Goal: Transaction & Acquisition: Purchase product/service

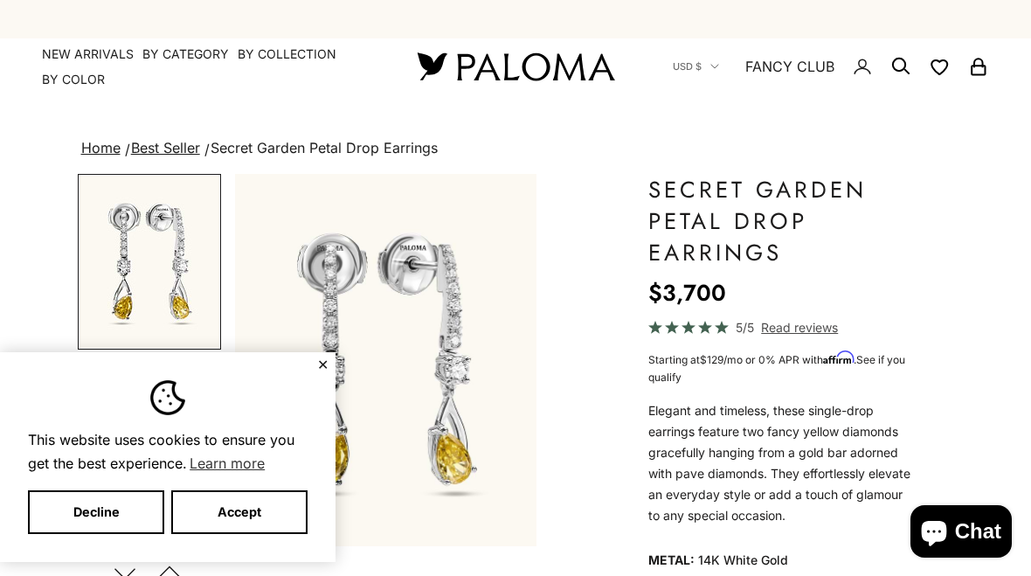
click at [323, 359] on button "✕" at bounding box center [322, 364] width 11 height 10
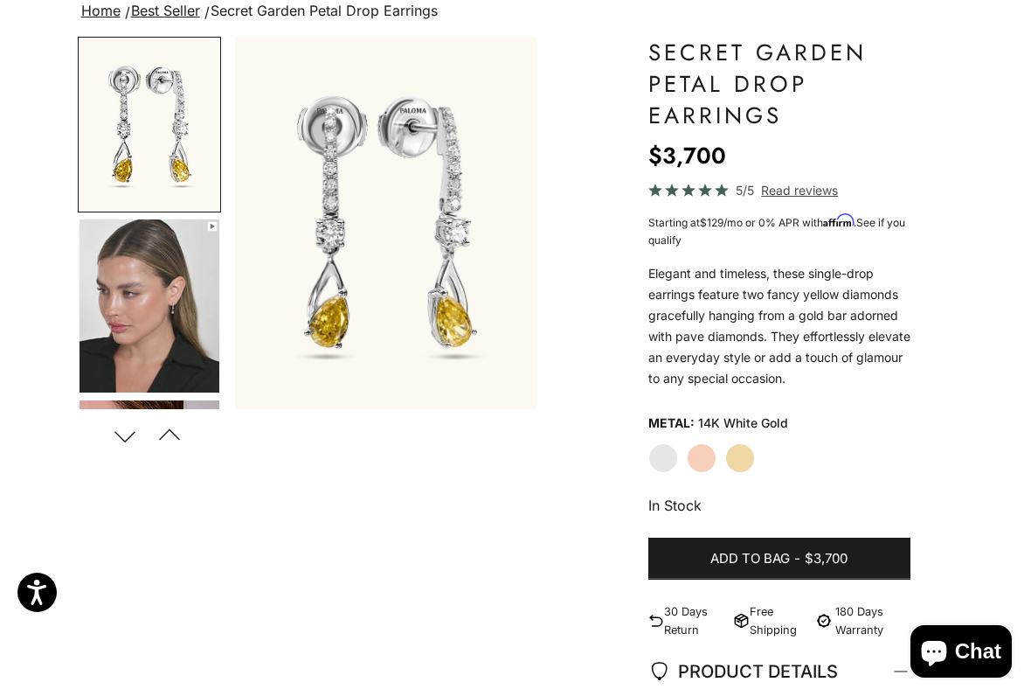
scroll to position [149, 0]
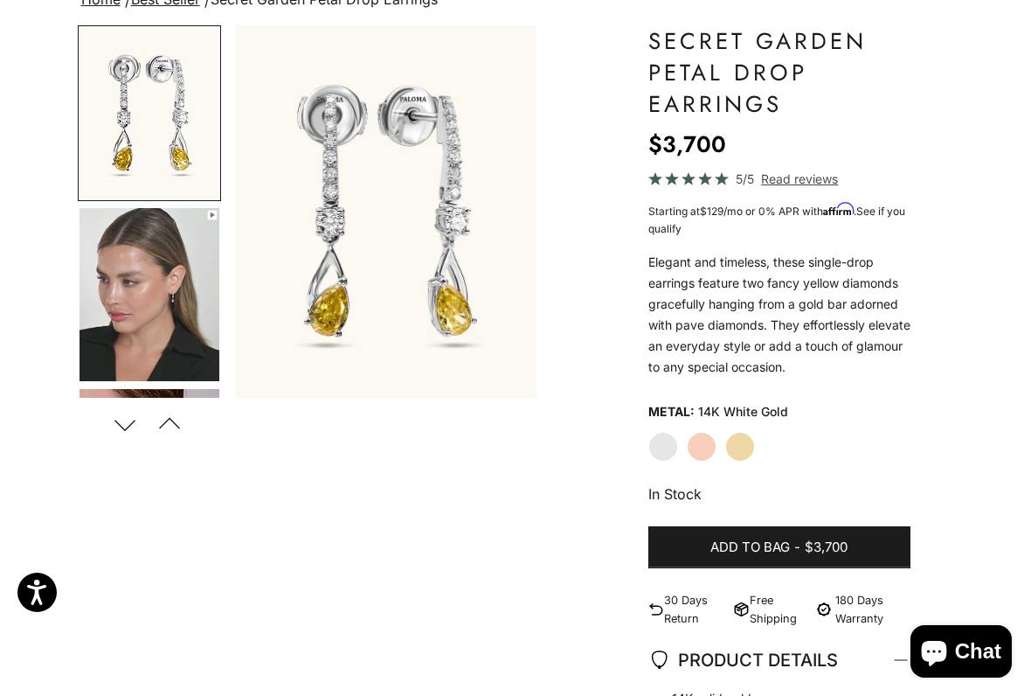
click at [736, 455] on label "Yellow Gold" at bounding box center [741, 447] width 30 height 30
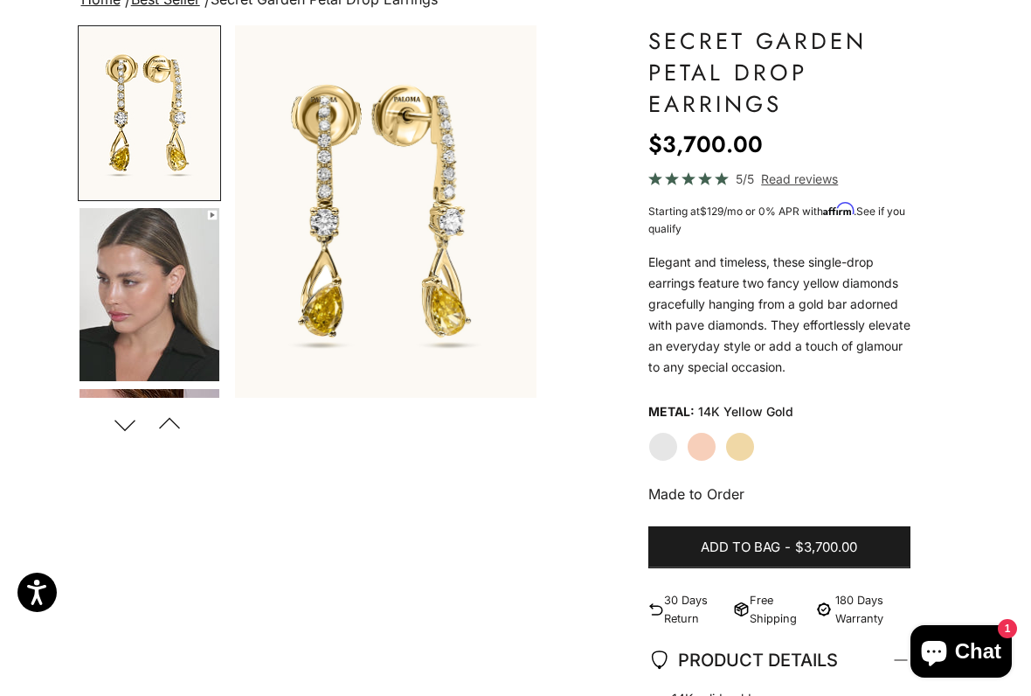
click at [702, 447] on label "Rose Gold" at bounding box center [702, 447] width 30 height 30
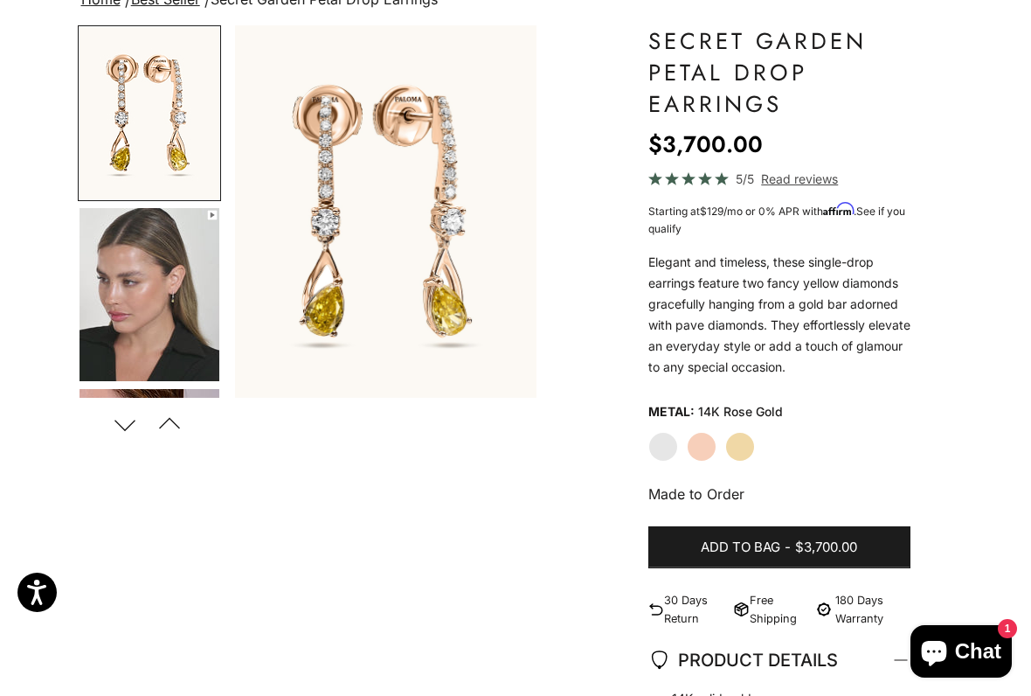
click at [654, 447] on label "White Gold" at bounding box center [664, 447] width 30 height 30
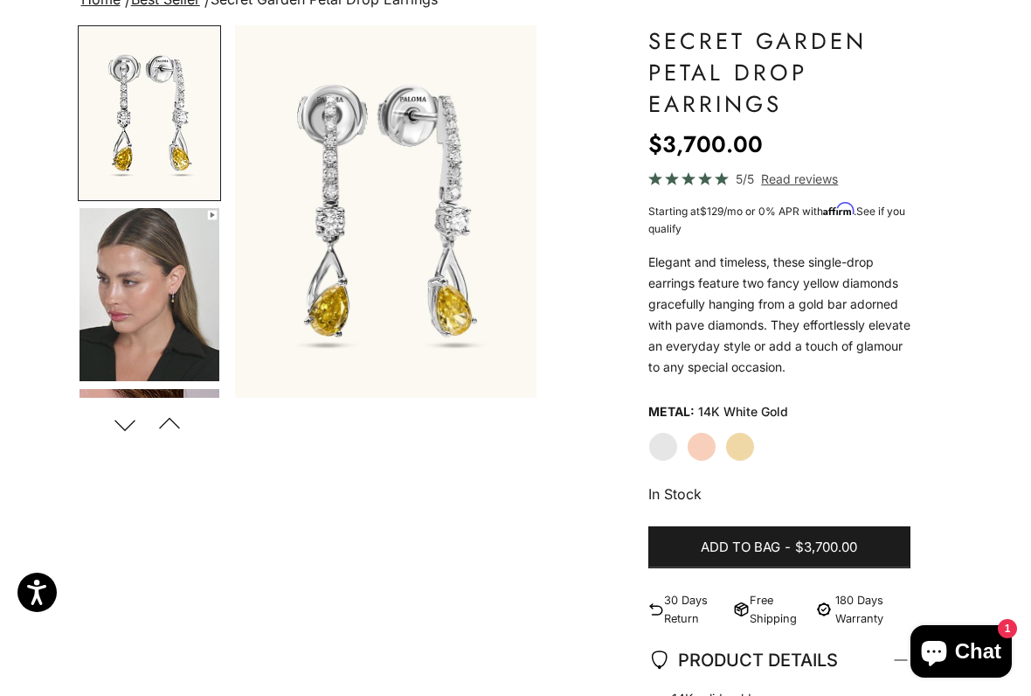
click at [741, 438] on label "Yellow Gold" at bounding box center [741, 447] width 30 height 30
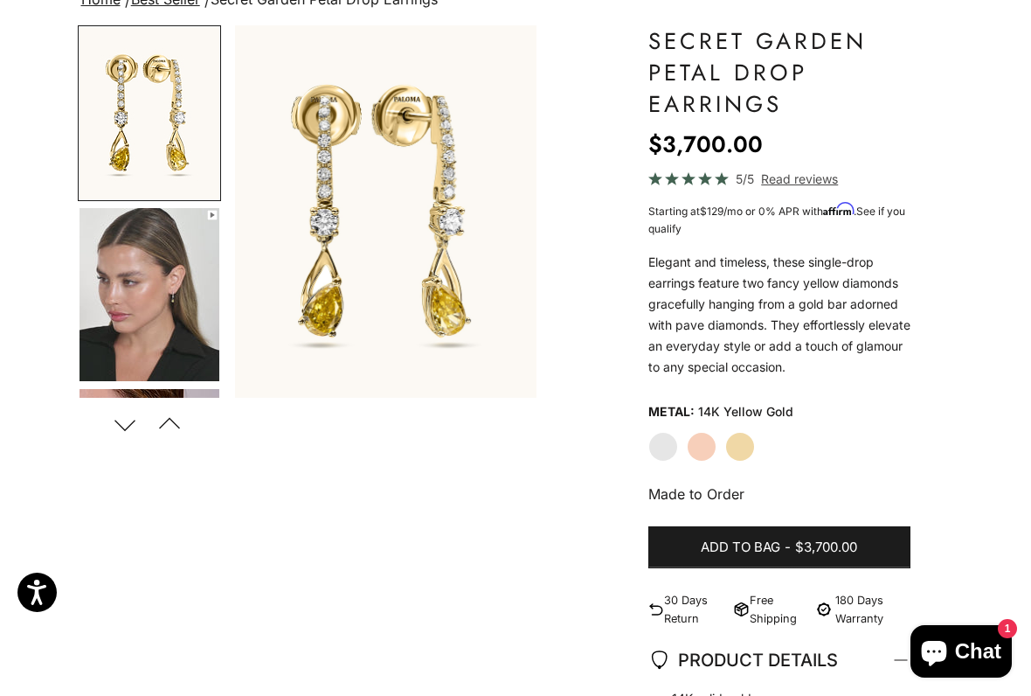
click at [180, 315] on img "Go to item 4" at bounding box center [150, 294] width 140 height 173
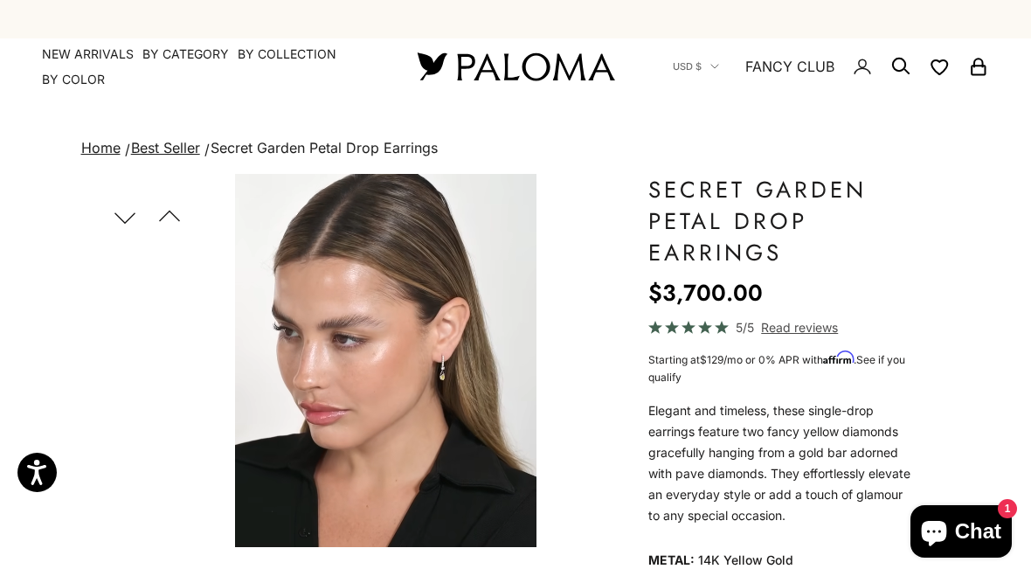
click at [93, 77] on summary "By Color" at bounding box center [73, 79] width 63 height 17
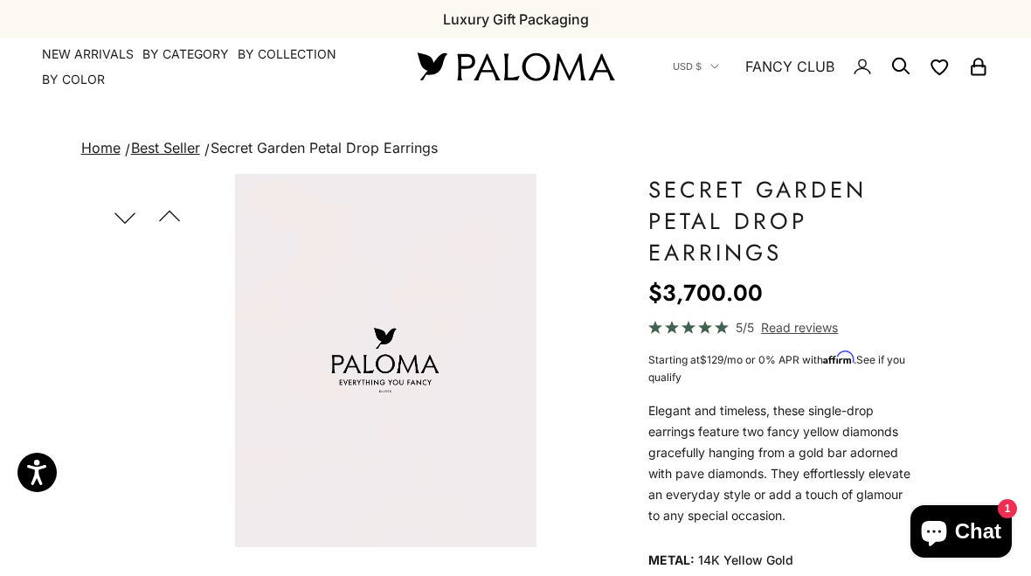
click at [172, 51] on summary "By Category" at bounding box center [185, 53] width 87 height 17
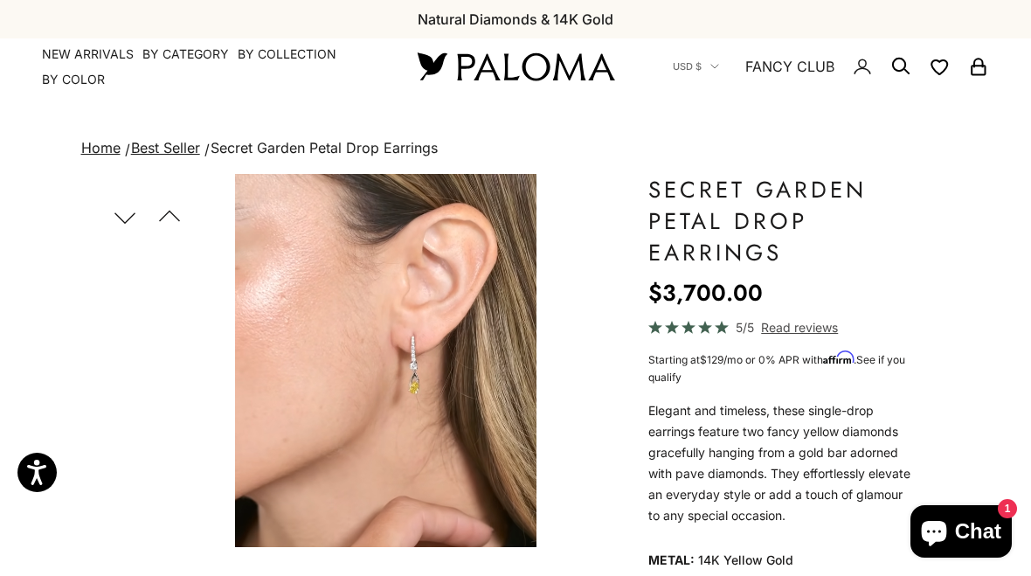
click at [332, 46] on summary "By Collection" at bounding box center [287, 53] width 99 height 17
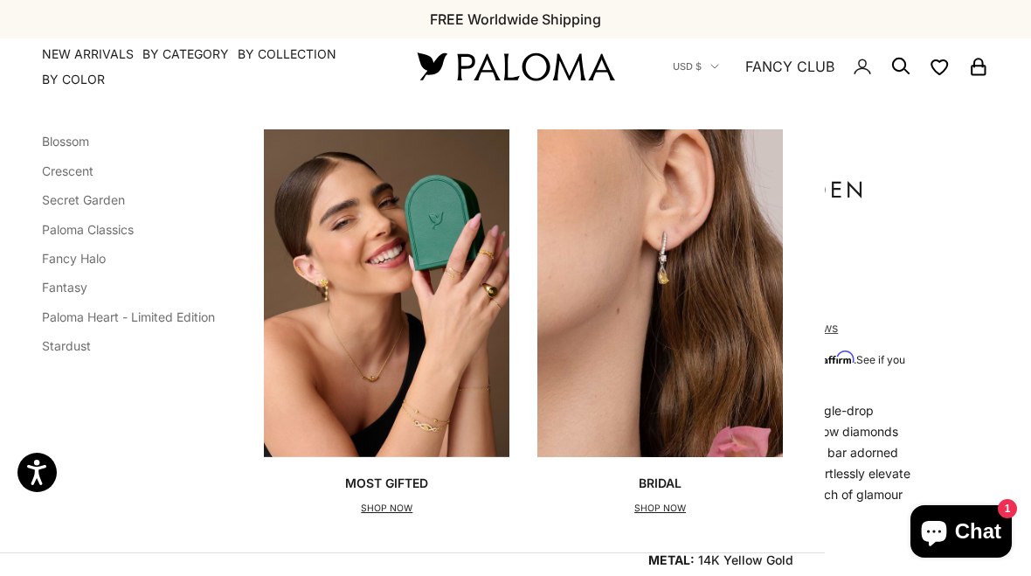
click at [114, 198] on link "Secret Garden" at bounding box center [83, 199] width 83 height 15
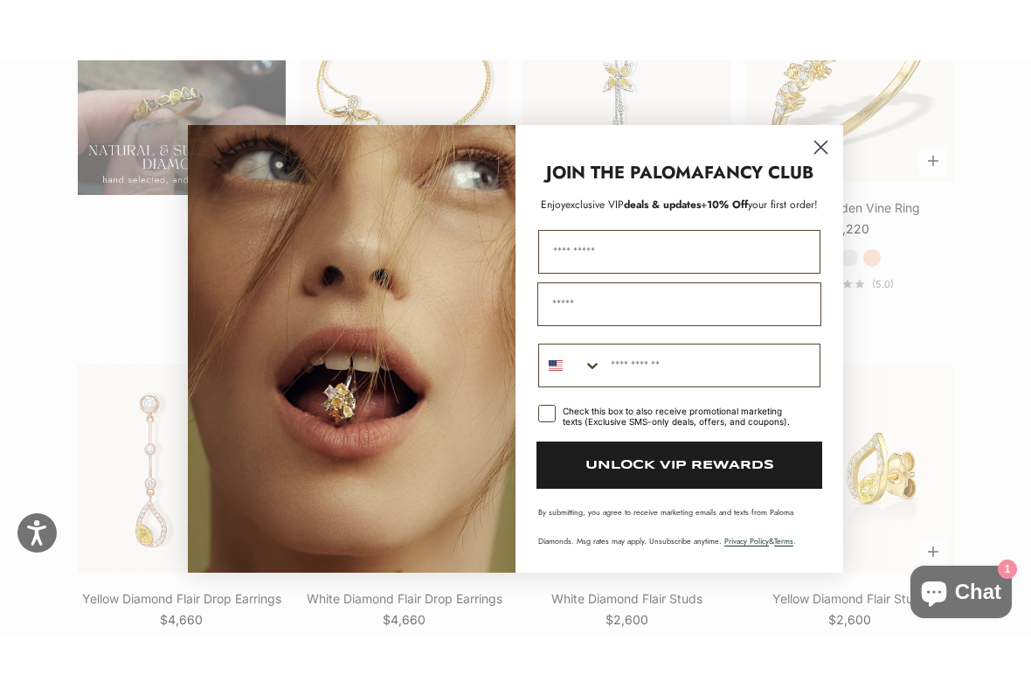
scroll to position [1353, 0]
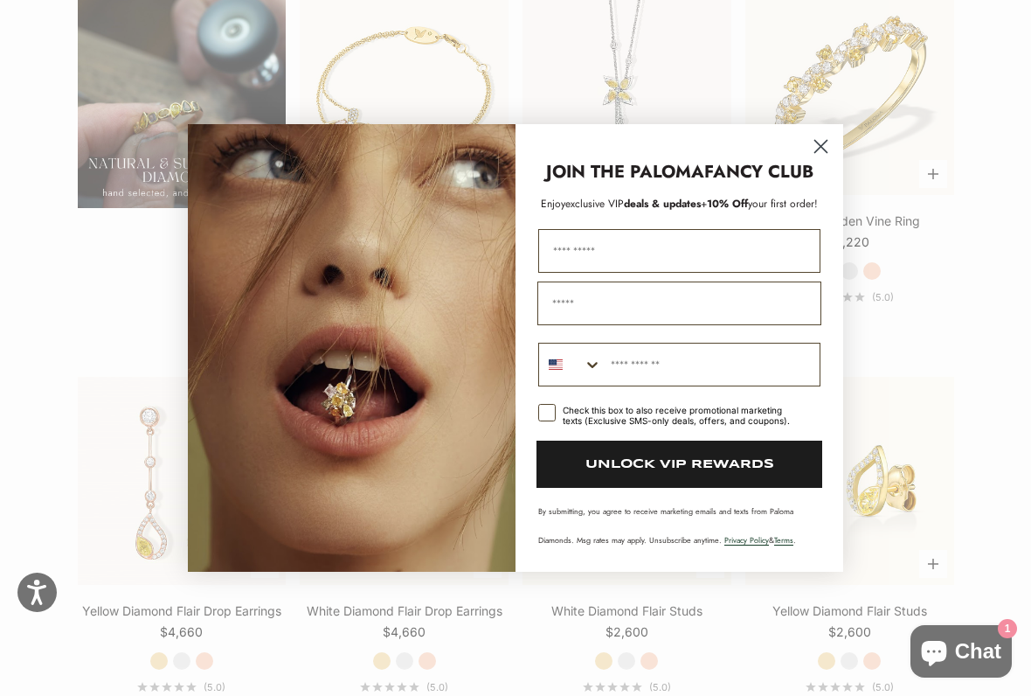
click at [819, 138] on circle "Close dialog" at bounding box center [821, 146] width 29 height 29
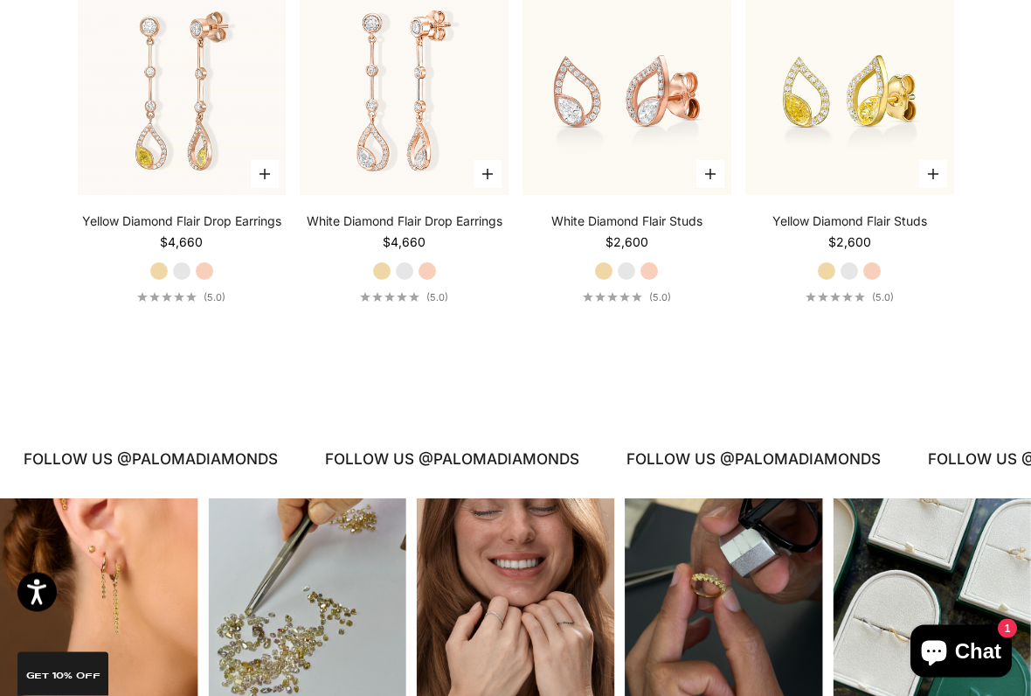
scroll to position [1743, 0]
click at [841, 268] on label "White Gold" at bounding box center [849, 270] width 19 height 19
click at [169, 265] on fieldset "Yellow Gold White Gold Rose Gold" at bounding box center [181, 270] width 65 height 19
click at [178, 280] on label "White Gold" at bounding box center [181, 270] width 19 height 19
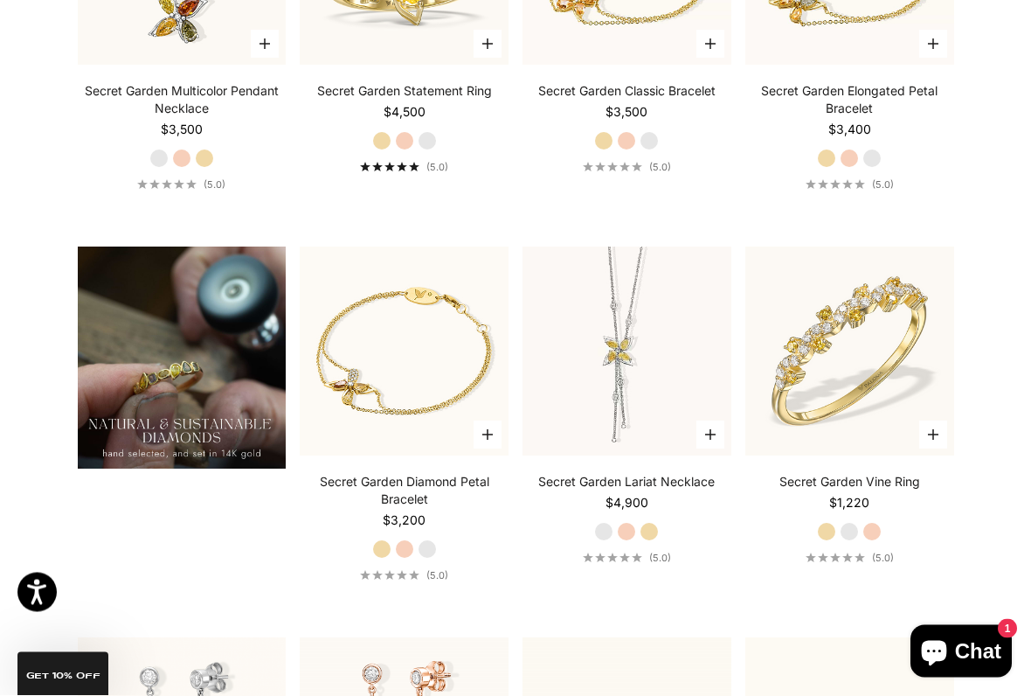
scroll to position [1106, 0]
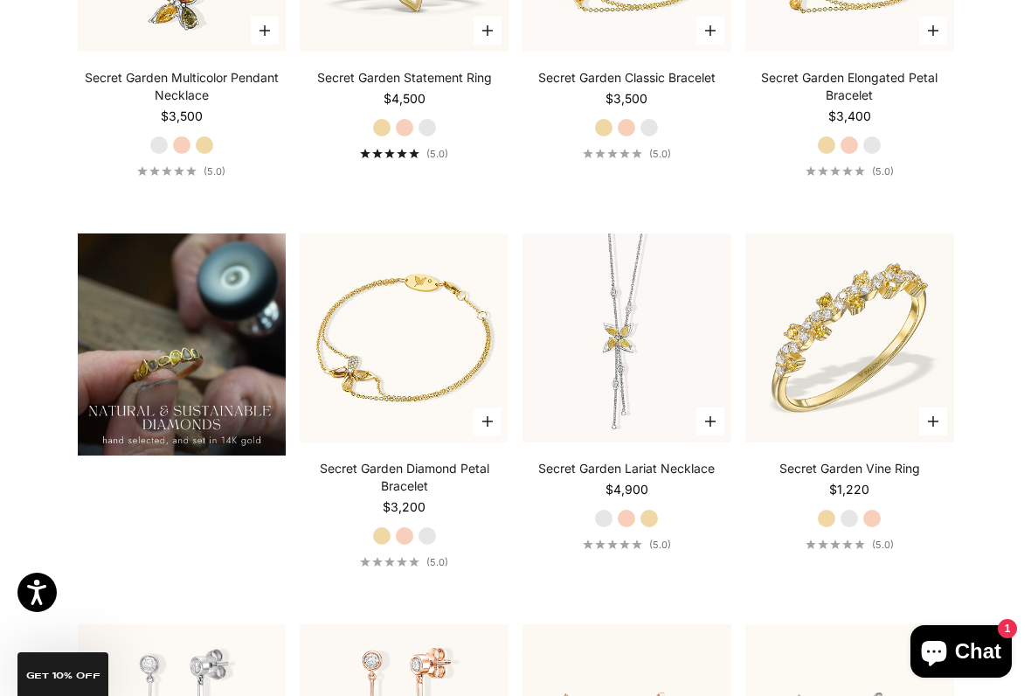
click at [430, 533] on label "White Gold" at bounding box center [427, 535] width 19 height 19
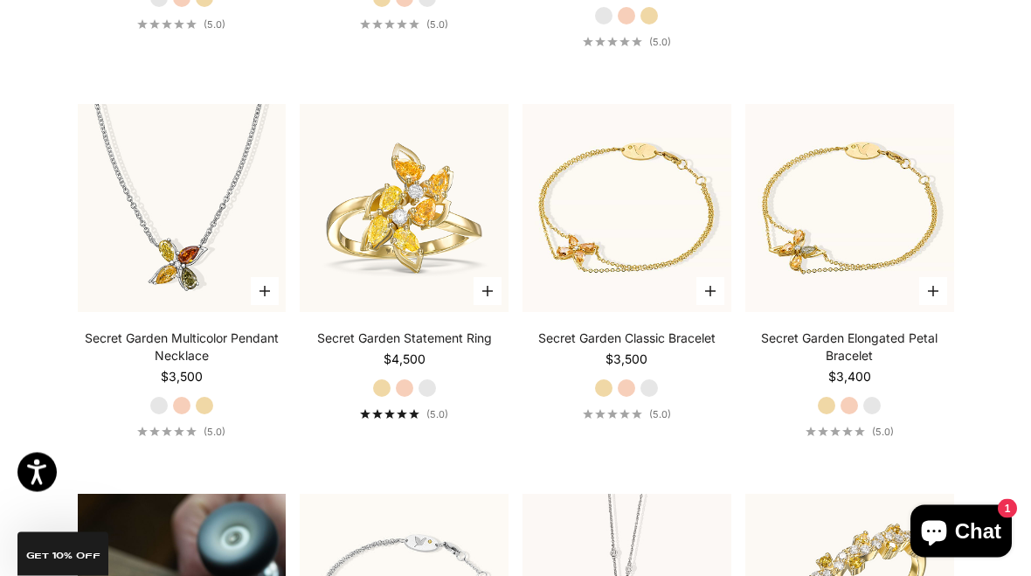
scroll to position [785, 0]
click at [422, 404] on div "Secret Garden Statement Ring Starting at $4,500 Yellow Gold Rose Gold White Gol…" at bounding box center [404, 375] width 209 height 91
click at [432, 389] on label "White Gold" at bounding box center [427, 387] width 19 height 19
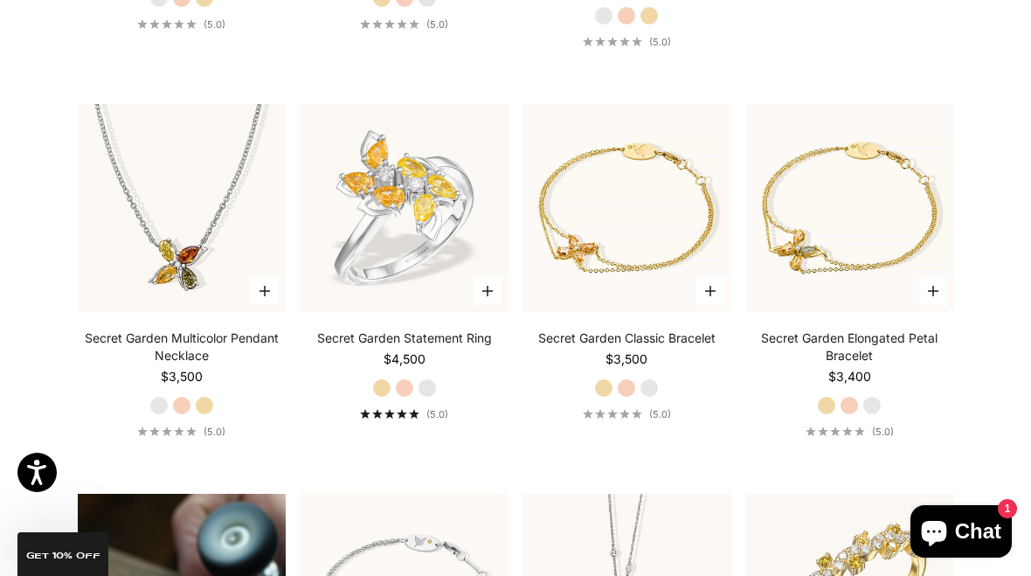
click at [403, 403] on div "Secret Garden Statement Ring Starting at $4,500 Yellow Gold Rose Gold White Gol…" at bounding box center [404, 375] width 209 height 91
click at [406, 385] on label "Rose Gold" at bounding box center [404, 387] width 19 height 19
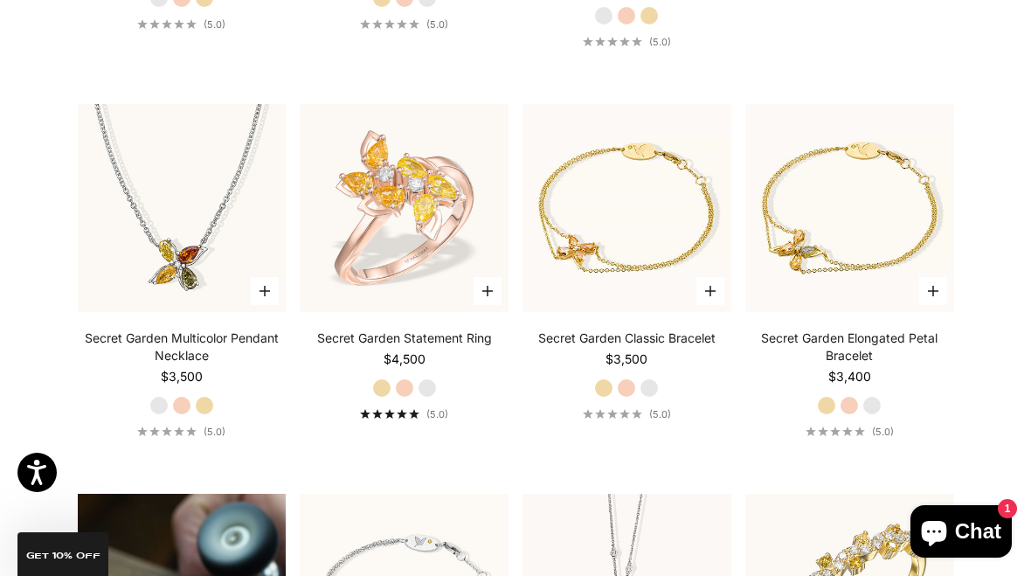
click at [377, 383] on label "Yellow Gold" at bounding box center [381, 387] width 19 height 19
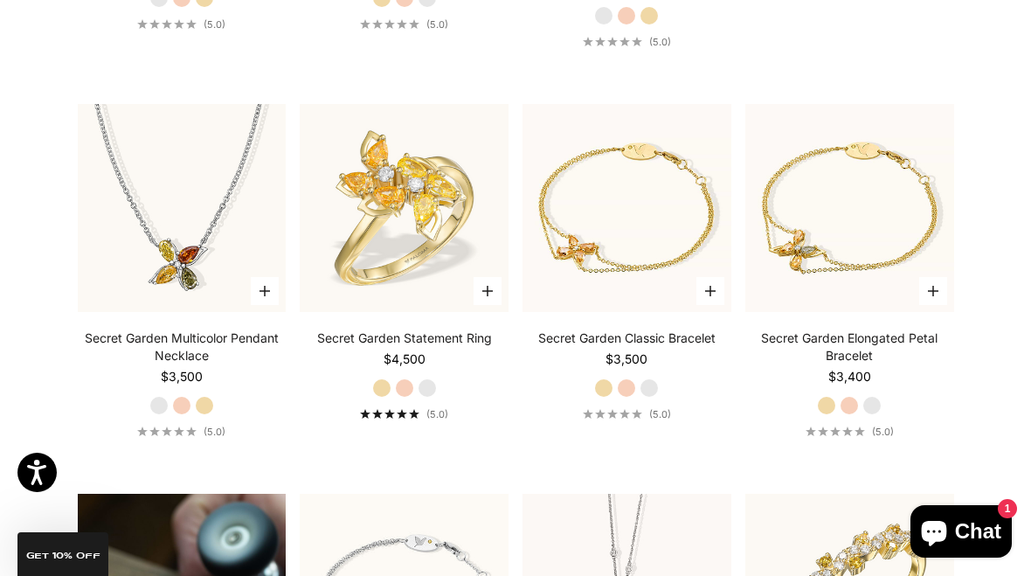
click at [497, 285] on button "Choose options" at bounding box center [488, 291] width 28 height 28
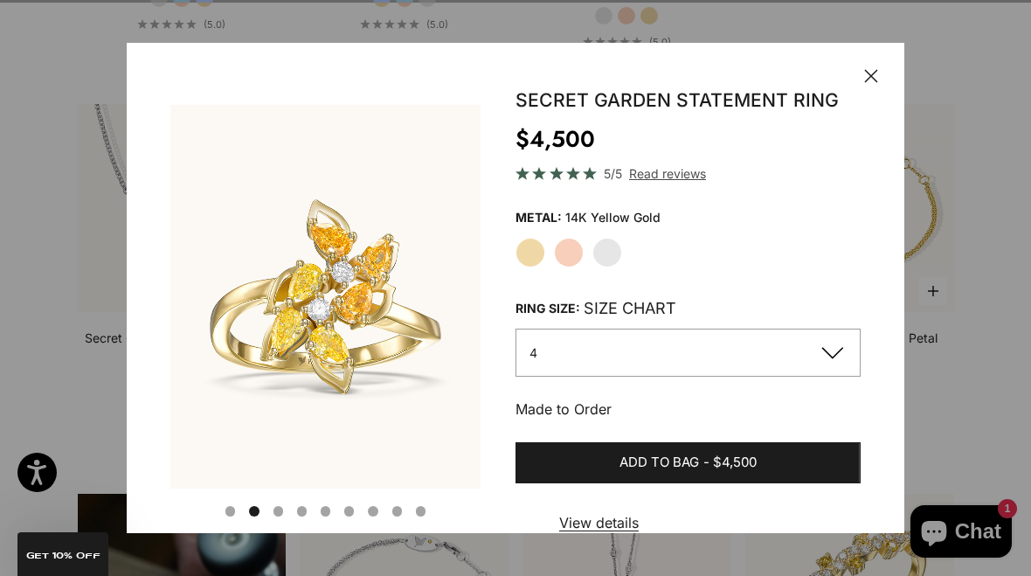
scroll to position [0, 331]
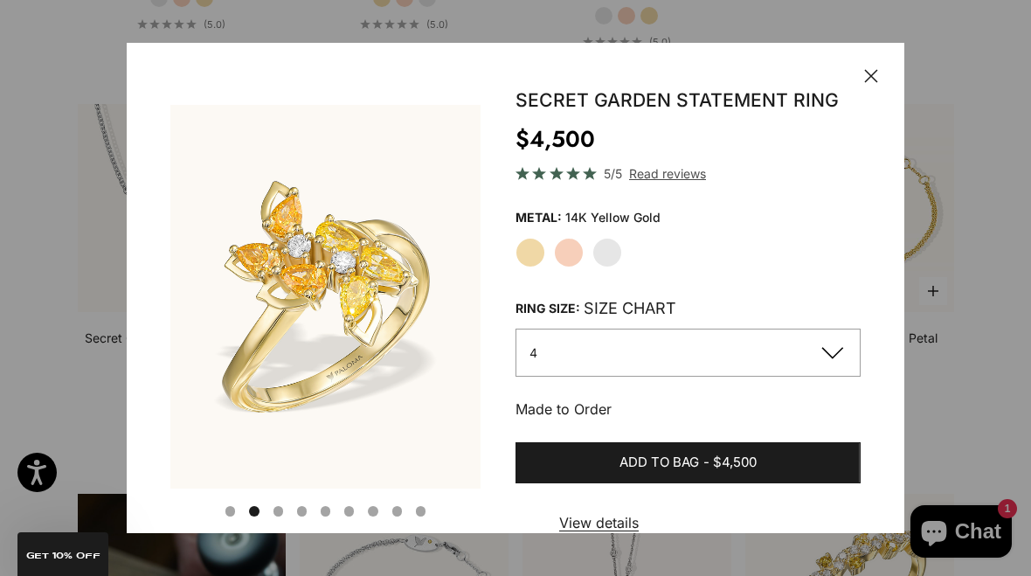
click at [637, 348] on button "4" at bounding box center [688, 353] width 345 height 48
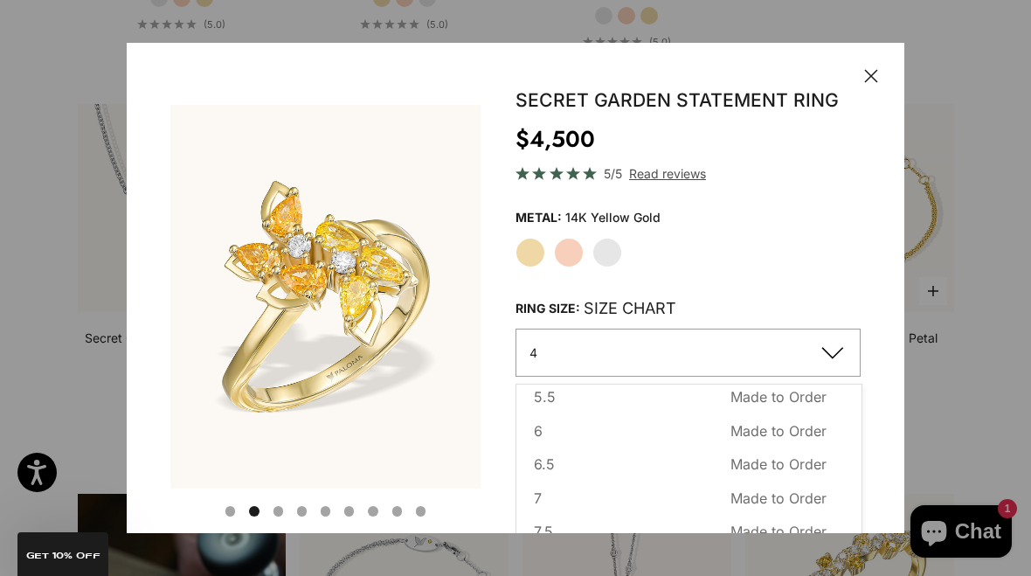
scroll to position [118, 0]
click at [822, 429] on span "Made to Order" at bounding box center [779, 430] width 96 height 23
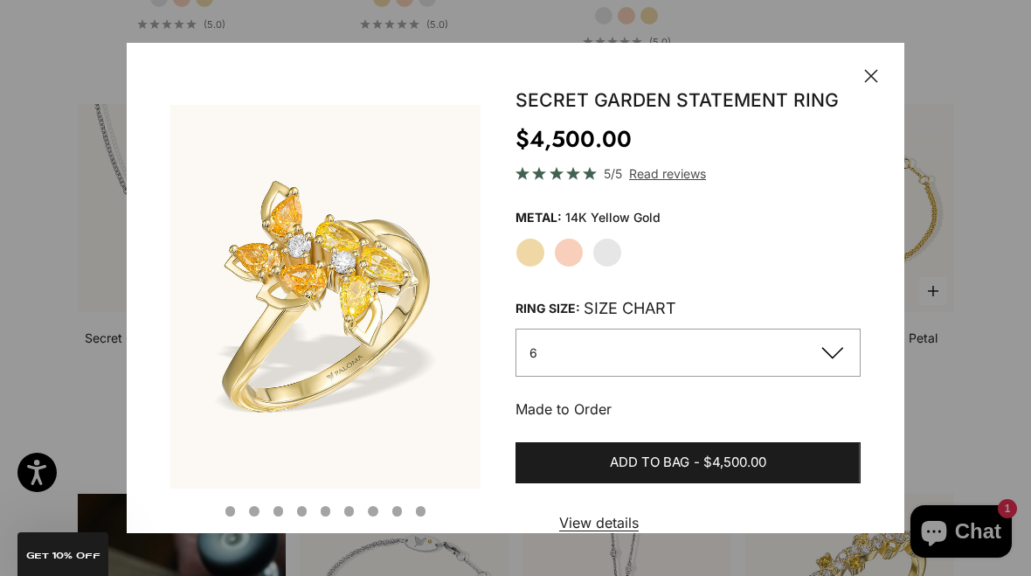
click at [829, 458] on button "Add to bag - $4,500.00" at bounding box center [688, 463] width 345 height 42
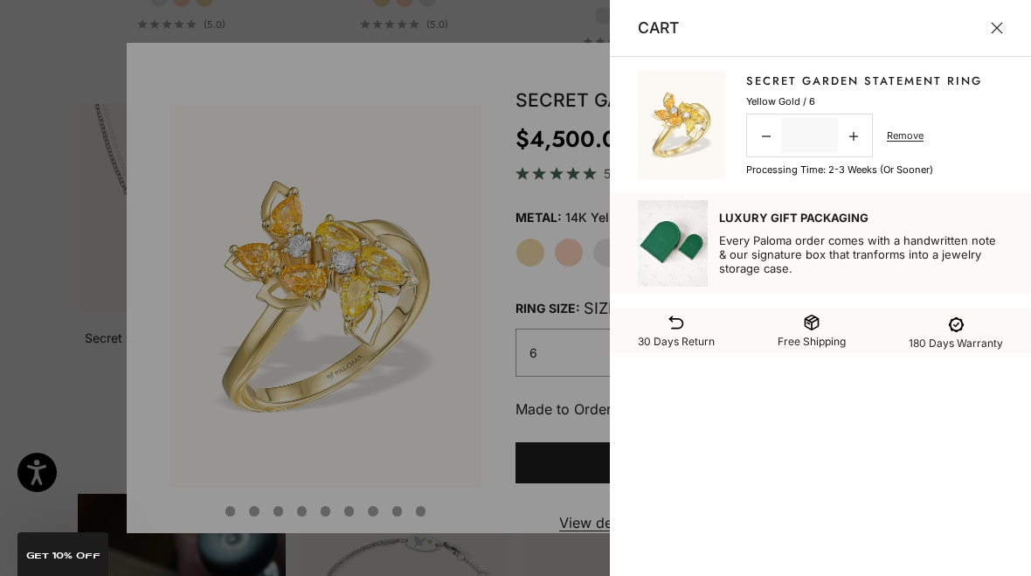
click at [785, 464] on li "Order amount: $4,500" at bounding box center [820, 455] width 365 height 18
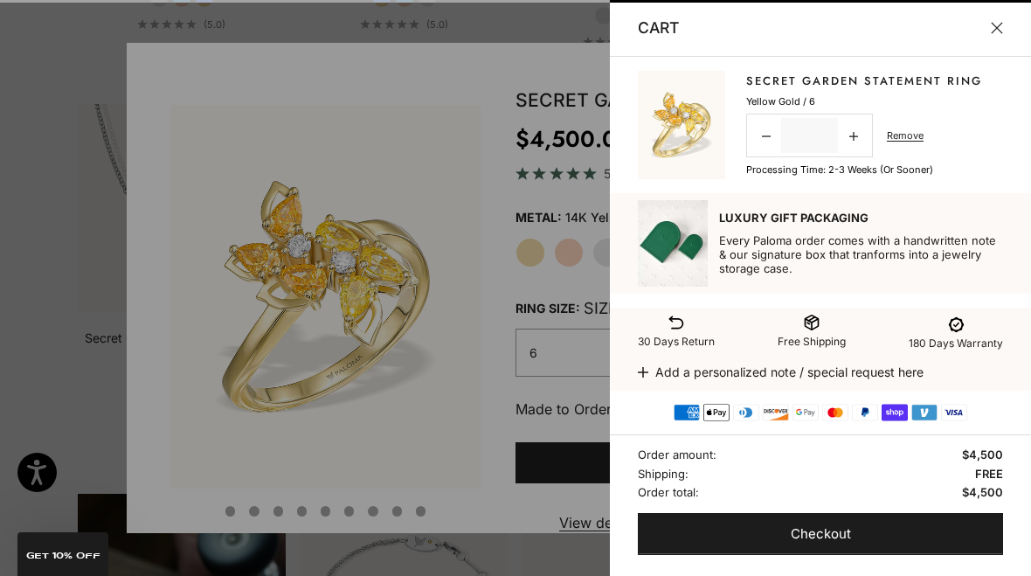
scroll to position [0, 0]
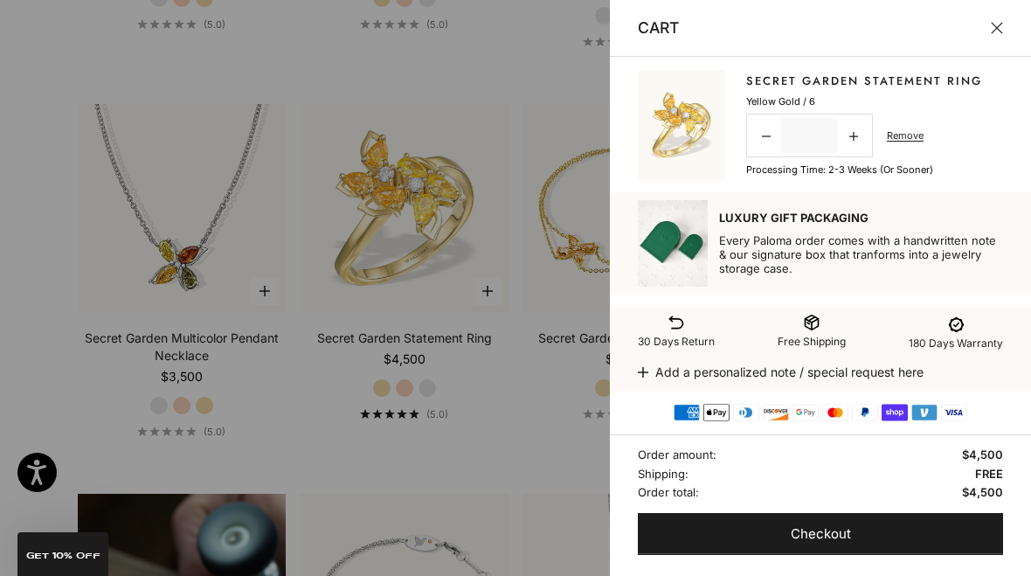
click at [559, 366] on div at bounding box center [515, 288] width 1031 height 576
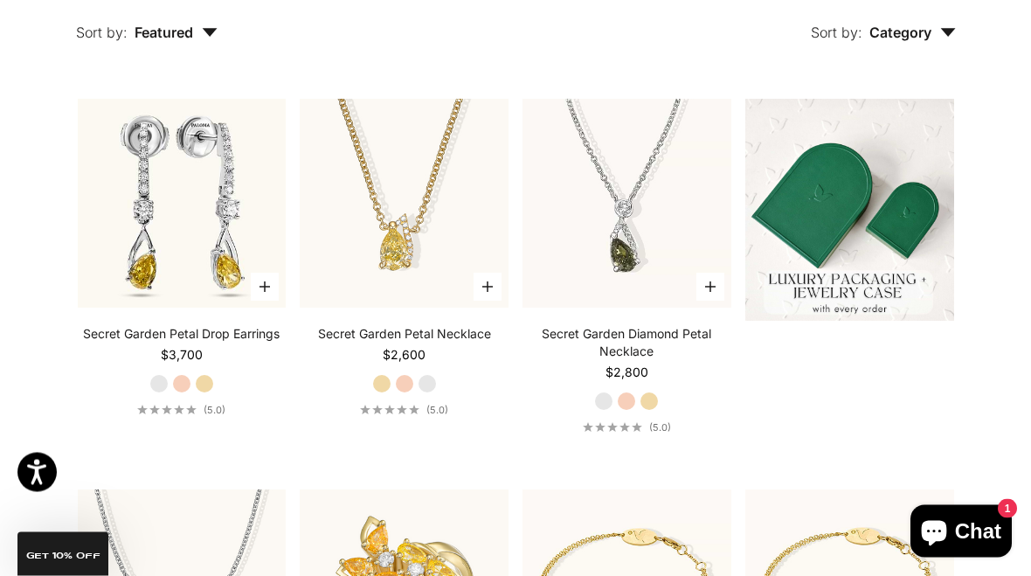
scroll to position [399, 0]
click at [219, 381] on div "Secret Garden Petal Drop Earrings Starting at $3,700 White Gold Rose Gold Yello…" at bounding box center [182, 370] width 209 height 91
click at [218, 378] on div "Secret Garden Petal Drop Earrings Starting at $3,700 White Gold Rose Gold Yello…" at bounding box center [182, 370] width 209 height 91
click at [206, 384] on label "Yellow Gold" at bounding box center [204, 383] width 19 height 19
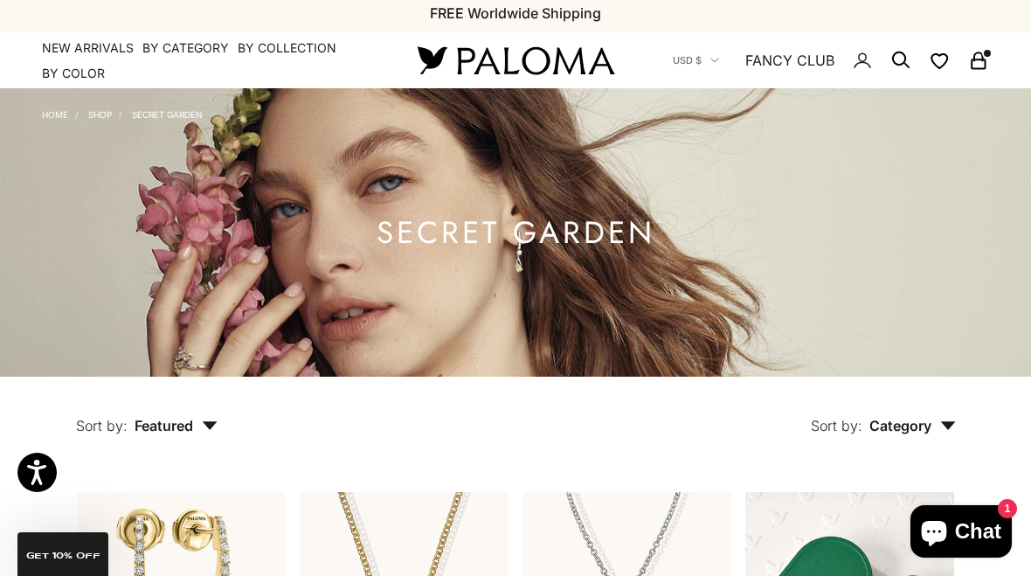
scroll to position [0, 0]
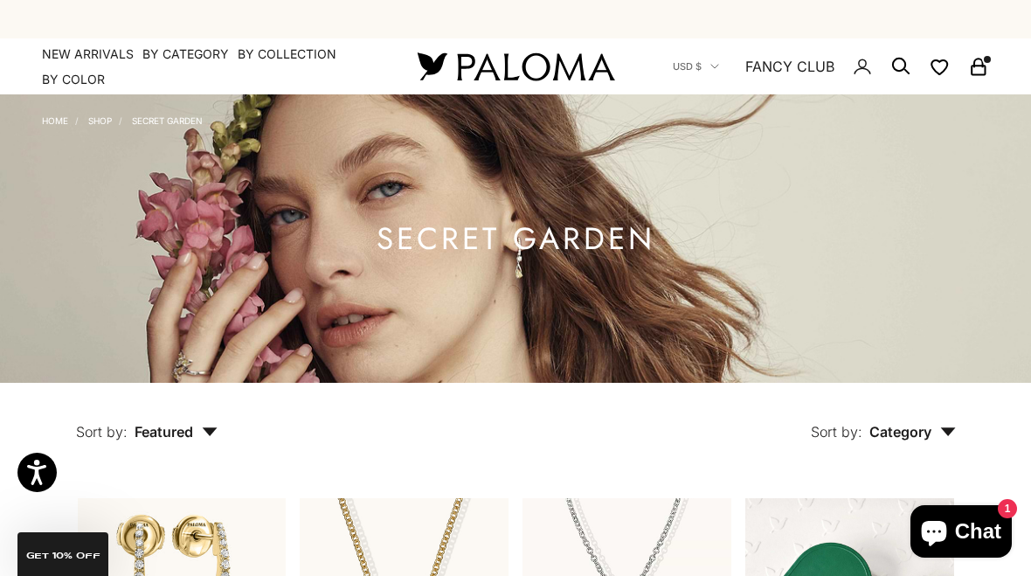
click at [290, 61] on summary "By Collection" at bounding box center [287, 53] width 99 height 17
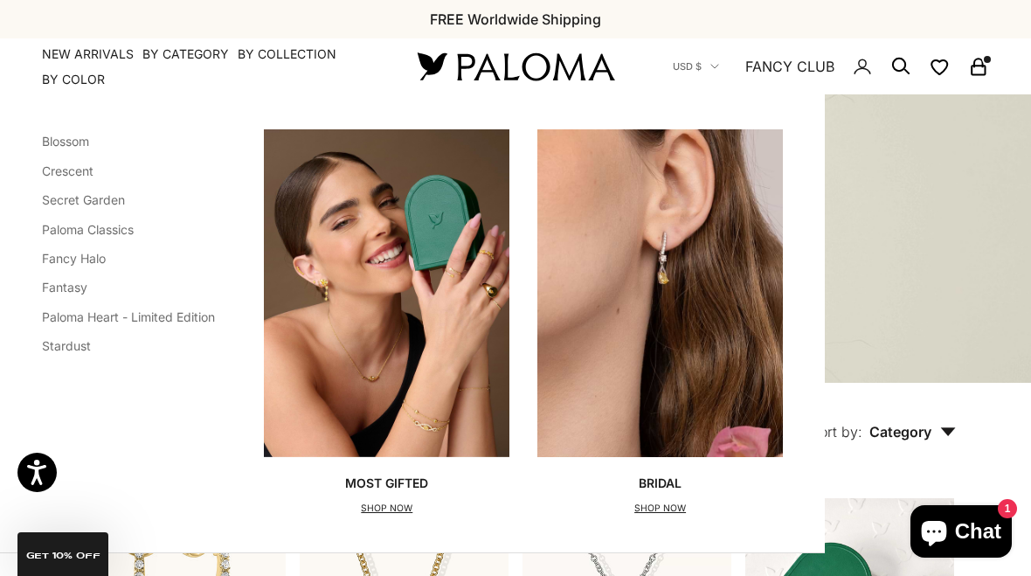
click at [80, 260] on link "Fancy Halo" at bounding box center [74, 258] width 64 height 15
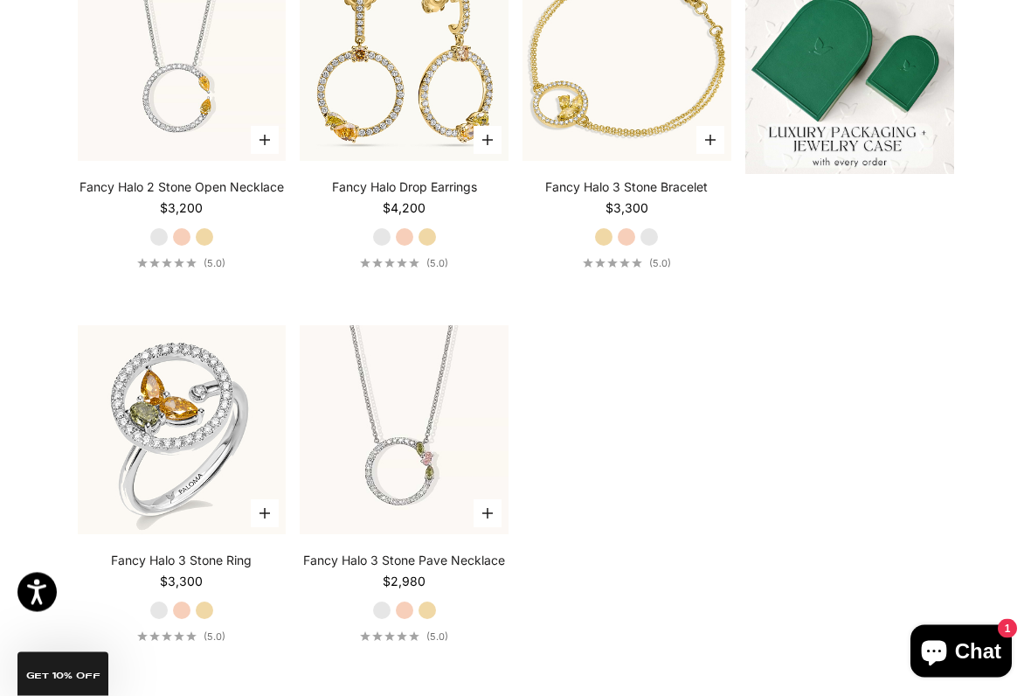
scroll to position [609, 0]
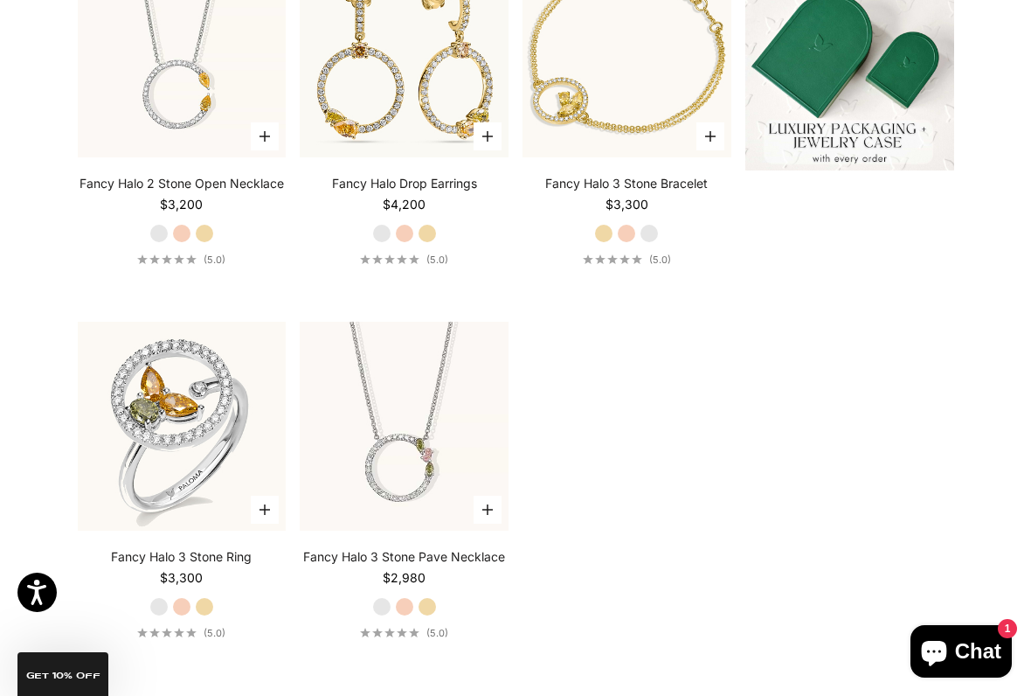
click at [434, 575] on label "Yellow Gold" at bounding box center [427, 606] width 19 height 19
click at [401, 575] on icon "5.0 out of 5.0 stars" at bounding box center [402, 633] width 10 height 10
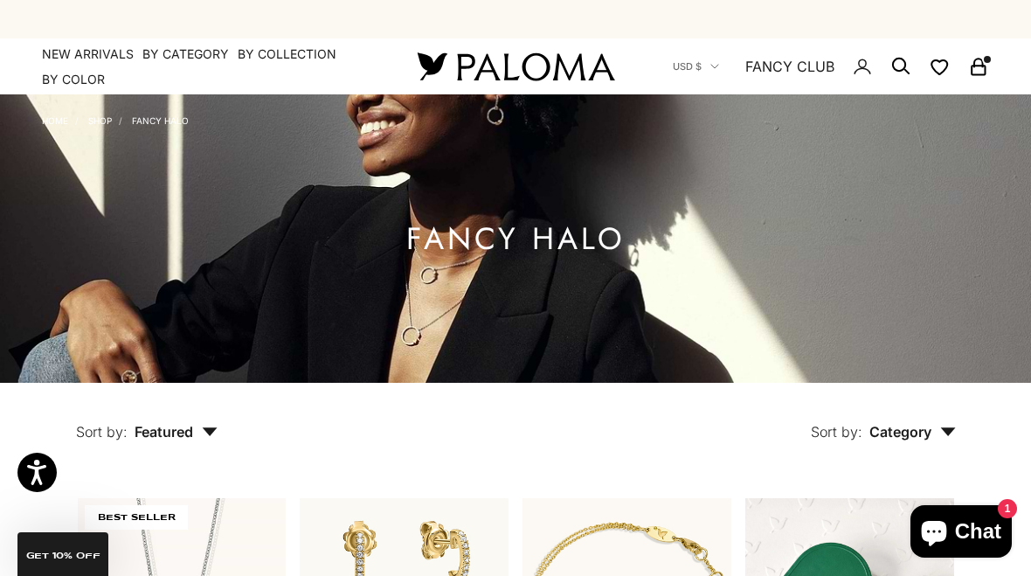
scroll to position [658, 0]
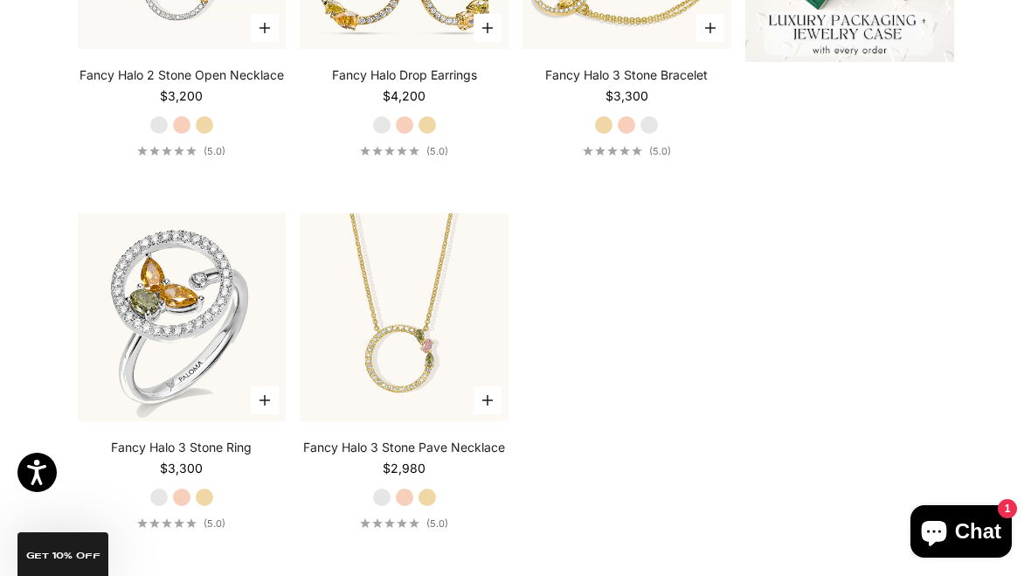
click at [490, 410] on button "Choose options" at bounding box center [488, 400] width 28 height 28
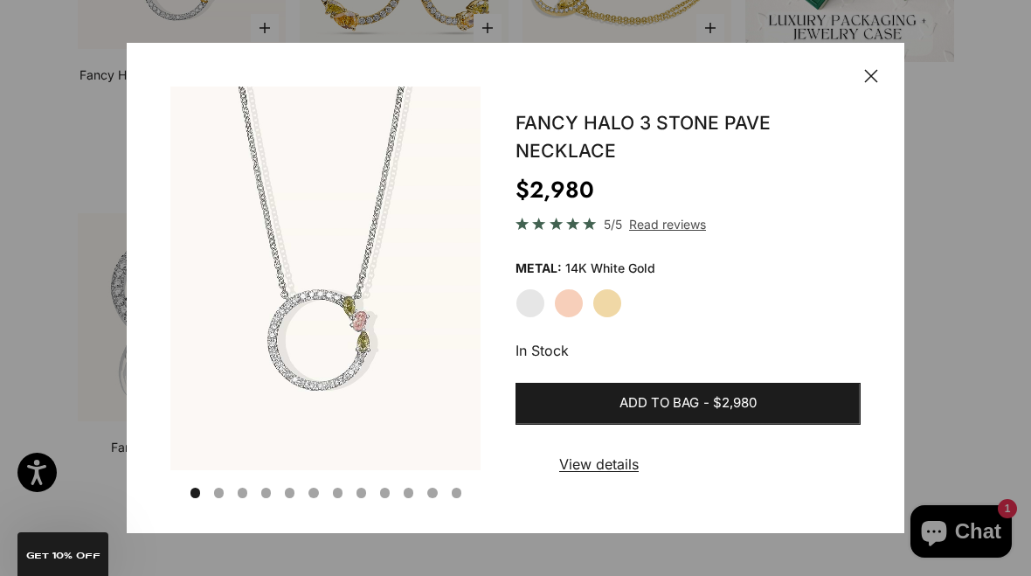
click at [594, 299] on label "Yellow Gold" at bounding box center [608, 303] width 30 height 30
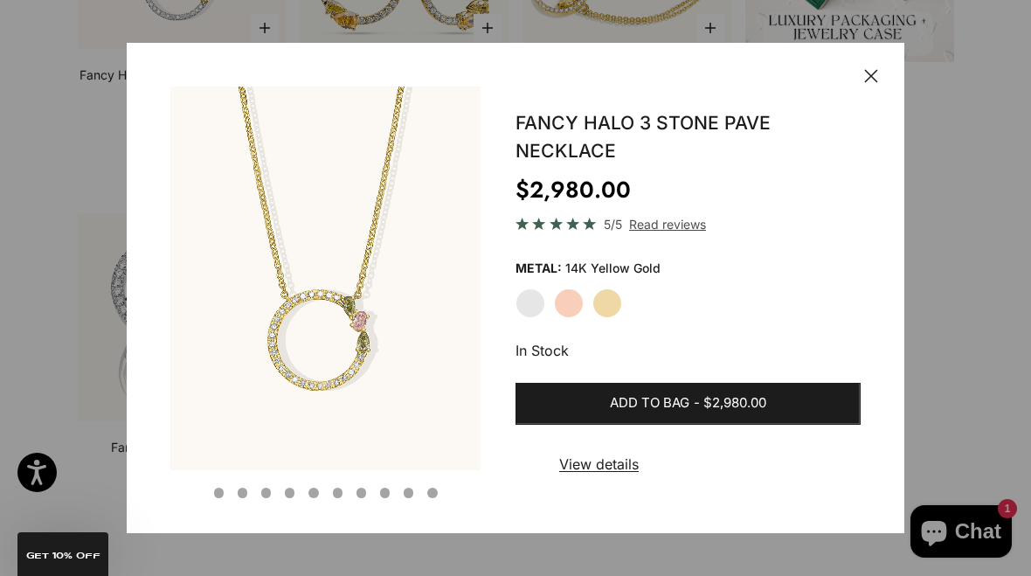
click at [622, 407] on span "Add to bag" at bounding box center [650, 403] width 80 height 22
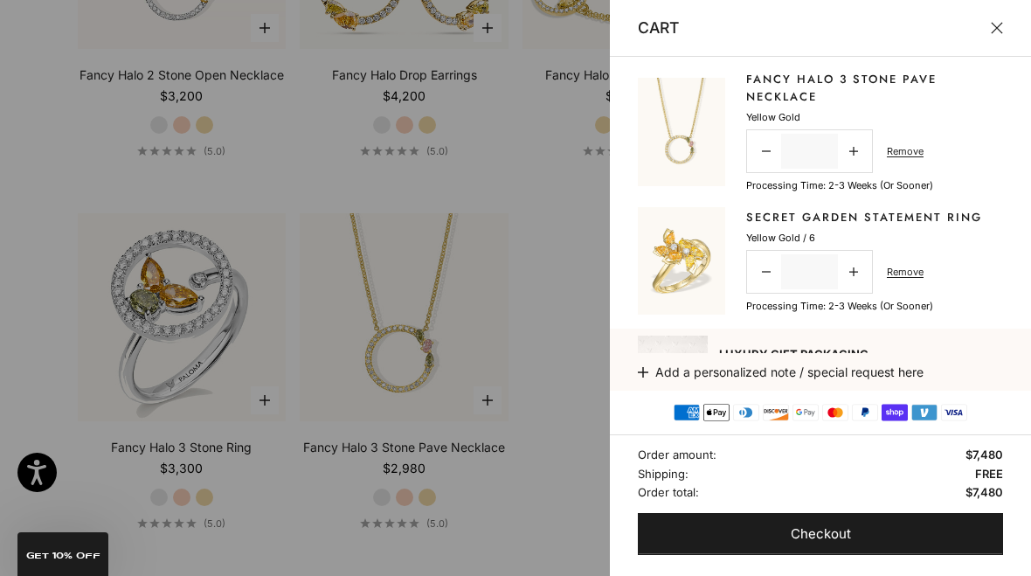
click at [493, 394] on div at bounding box center [515, 288] width 1031 height 576
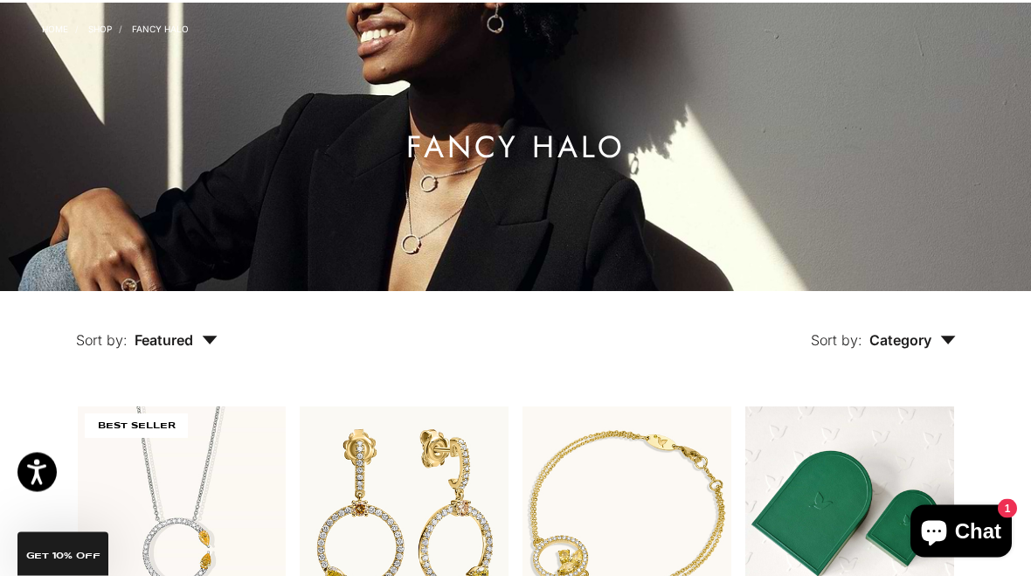
scroll to position [0, 0]
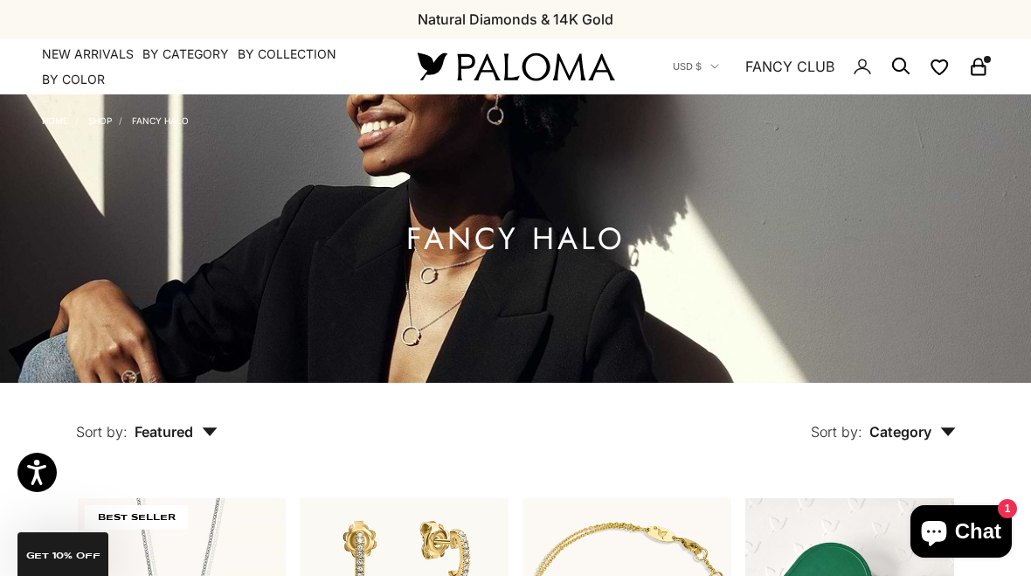
click at [299, 54] on summary "By Collection" at bounding box center [287, 53] width 99 height 17
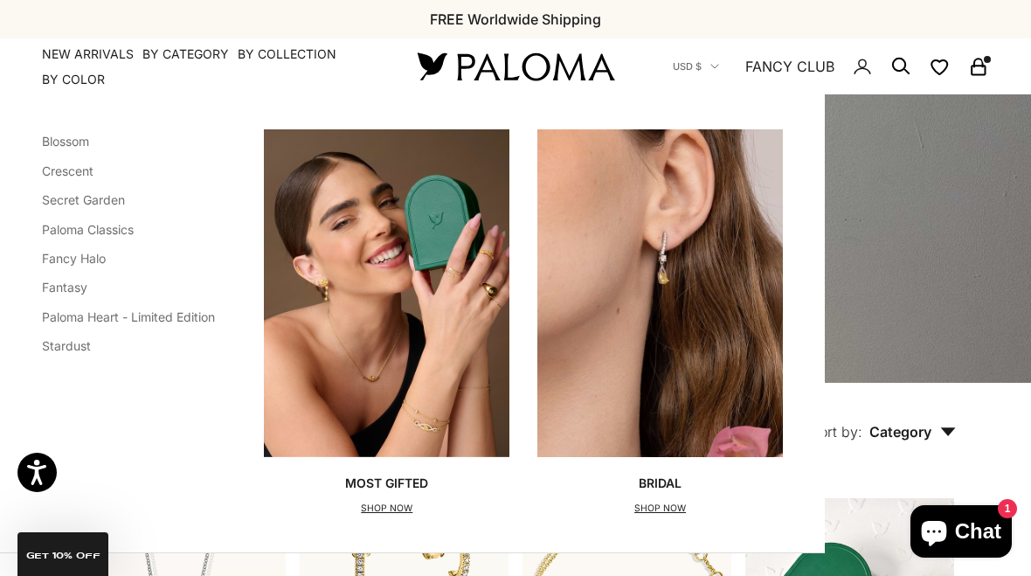
click at [77, 284] on link "Fantasy" at bounding box center [64, 287] width 45 height 15
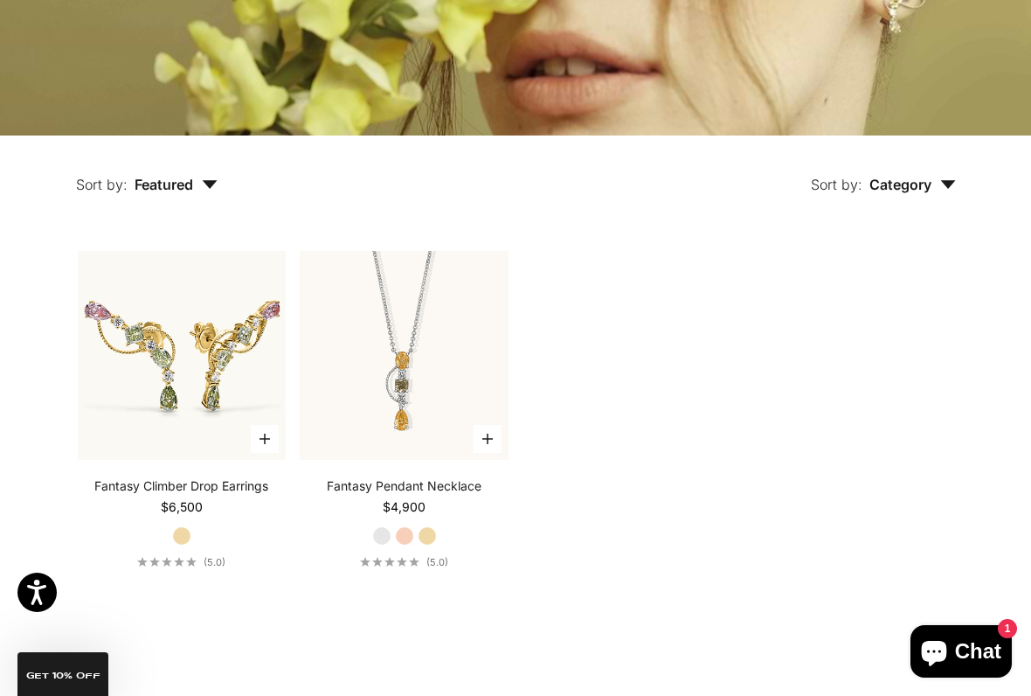
scroll to position [307, 0]
click at [128, 390] on img at bounding box center [182, 355] width 230 height 230
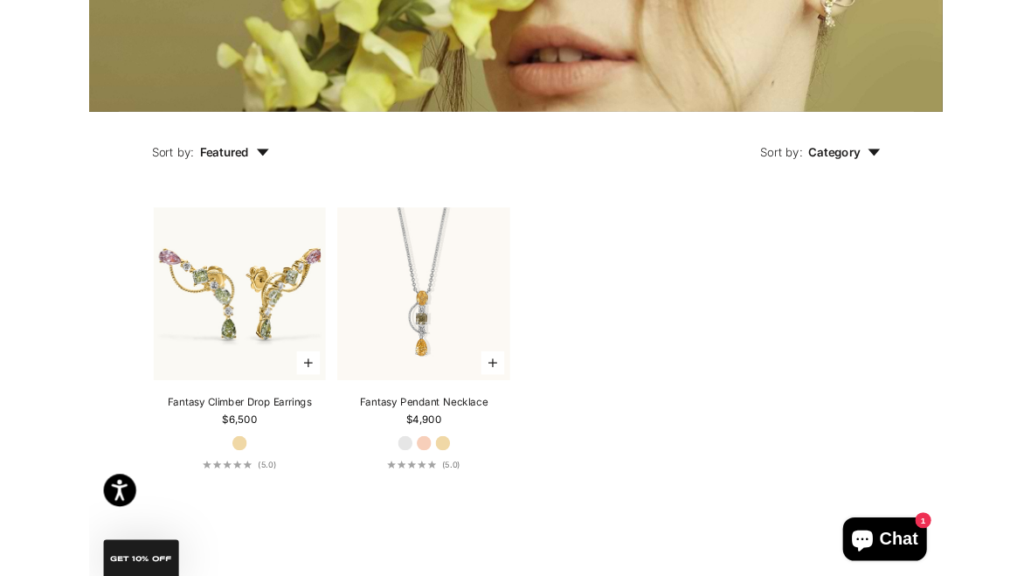
scroll to position [356, 0]
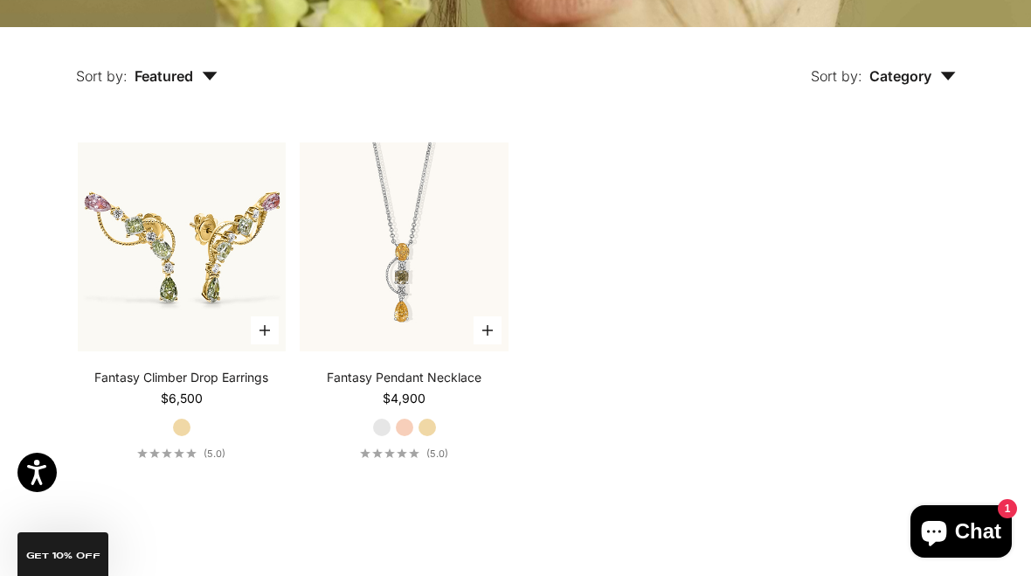
click at [436, 424] on label "Yellow Gold" at bounding box center [427, 427] width 19 height 19
click at [396, 430] on label "Rose Gold" at bounding box center [404, 427] width 19 height 19
click at [427, 420] on label "Yellow Gold" at bounding box center [427, 427] width 19 height 19
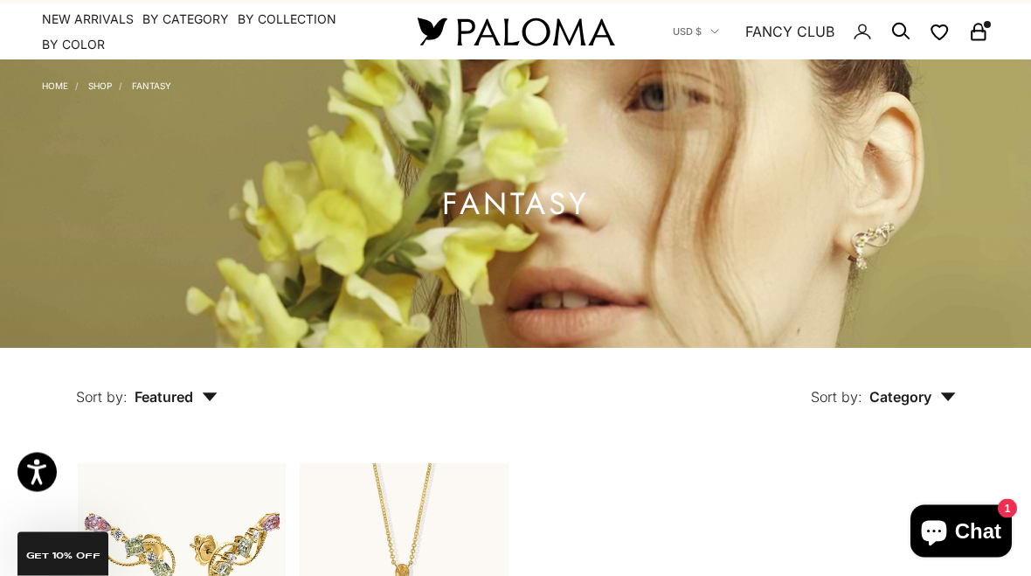
scroll to position [0, 0]
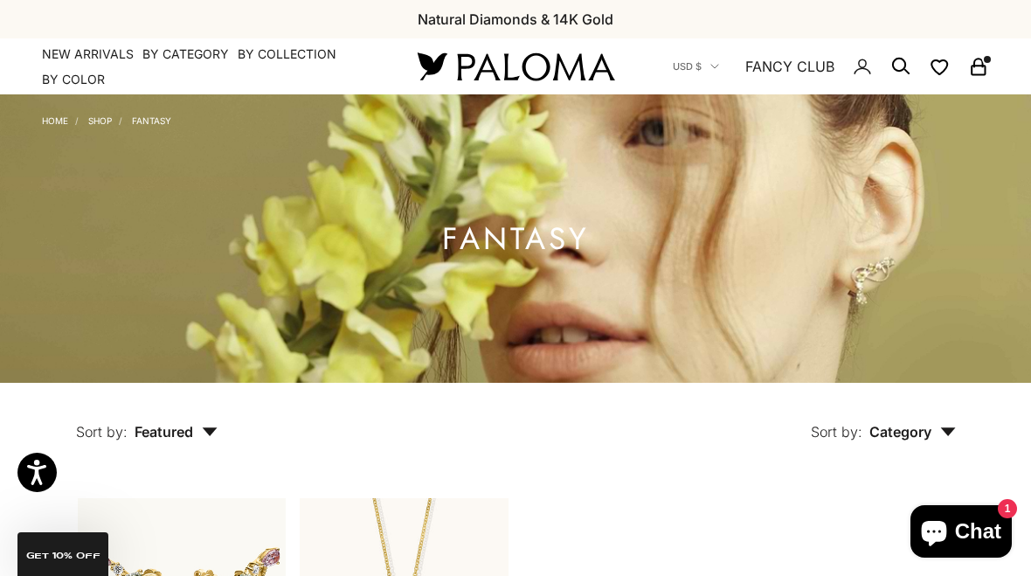
click at [288, 55] on summary "By Collection" at bounding box center [287, 53] width 99 height 17
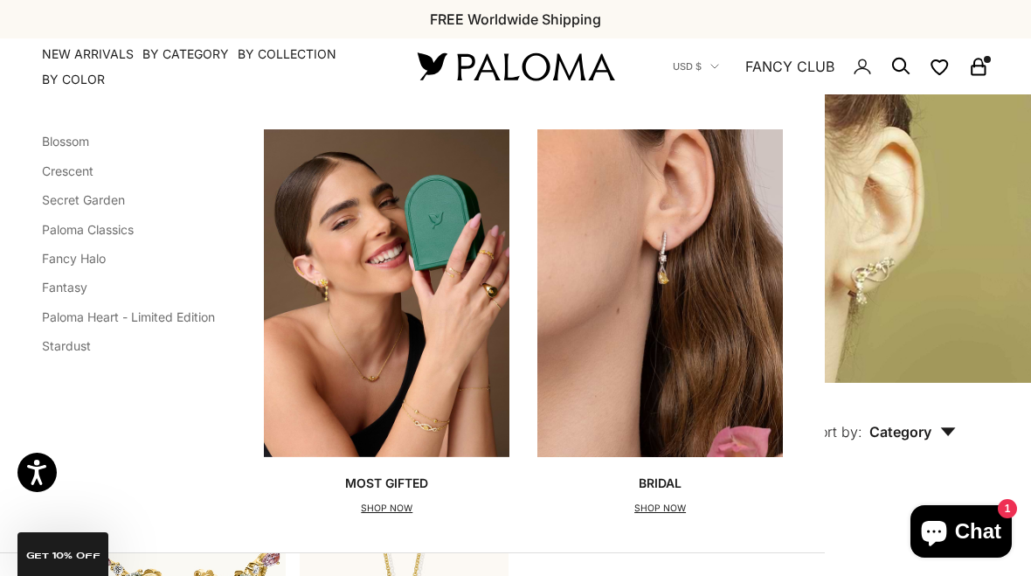
click at [100, 309] on link "Paloma Heart - Limited Edition" at bounding box center [128, 316] width 173 height 15
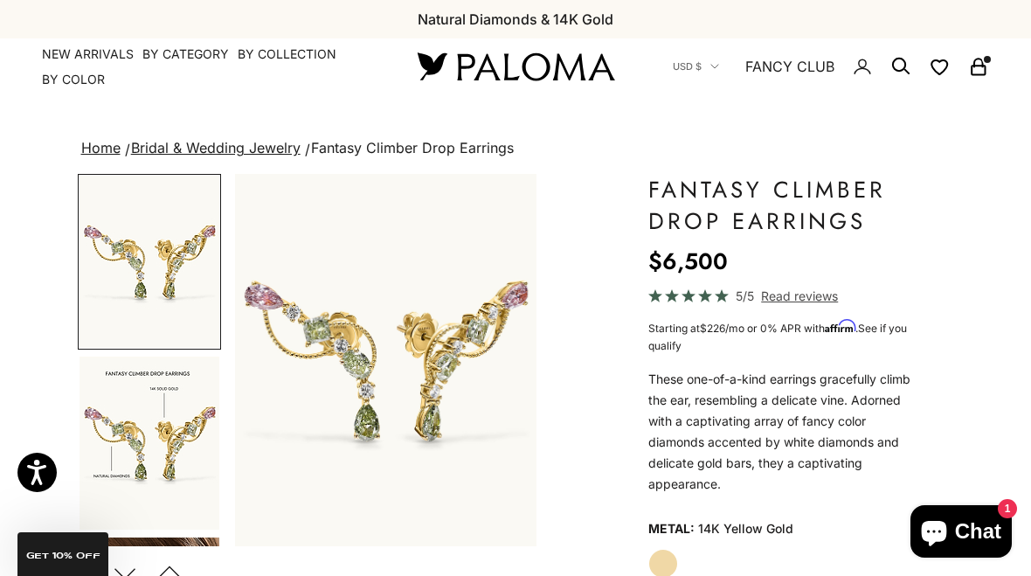
click at [117, 400] on img "Go to item 2" at bounding box center [150, 443] width 140 height 173
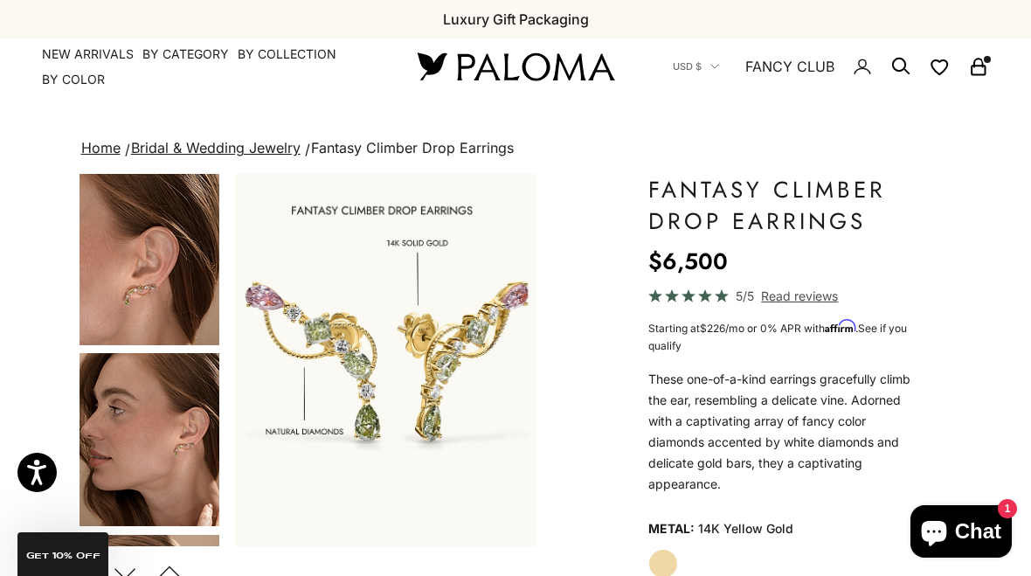
scroll to position [366, 0]
click at [132, 403] on img "Go to item 4" at bounding box center [150, 438] width 140 height 173
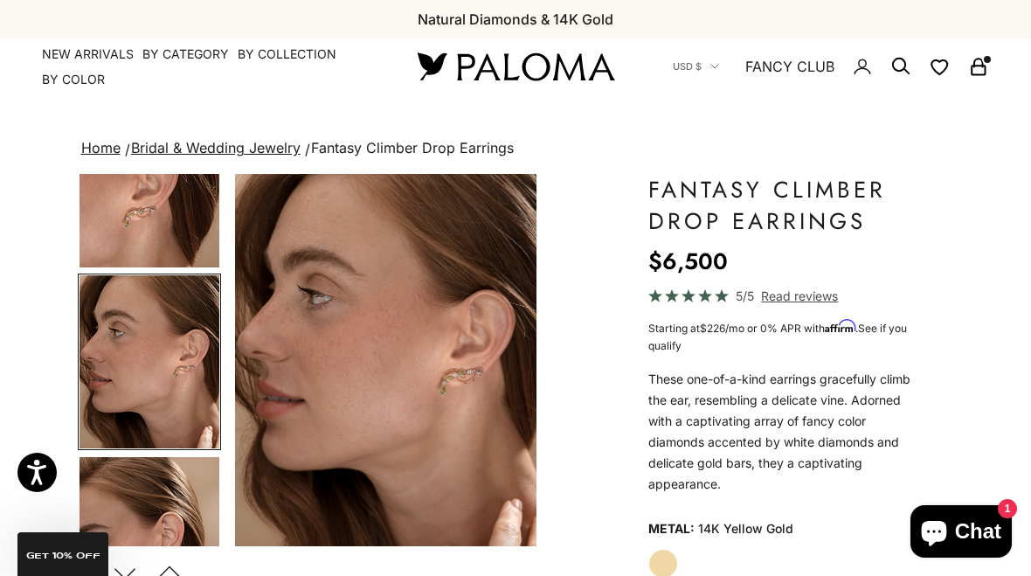
click at [131, 518] on img "Go to item 5" at bounding box center [150, 543] width 140 height 173
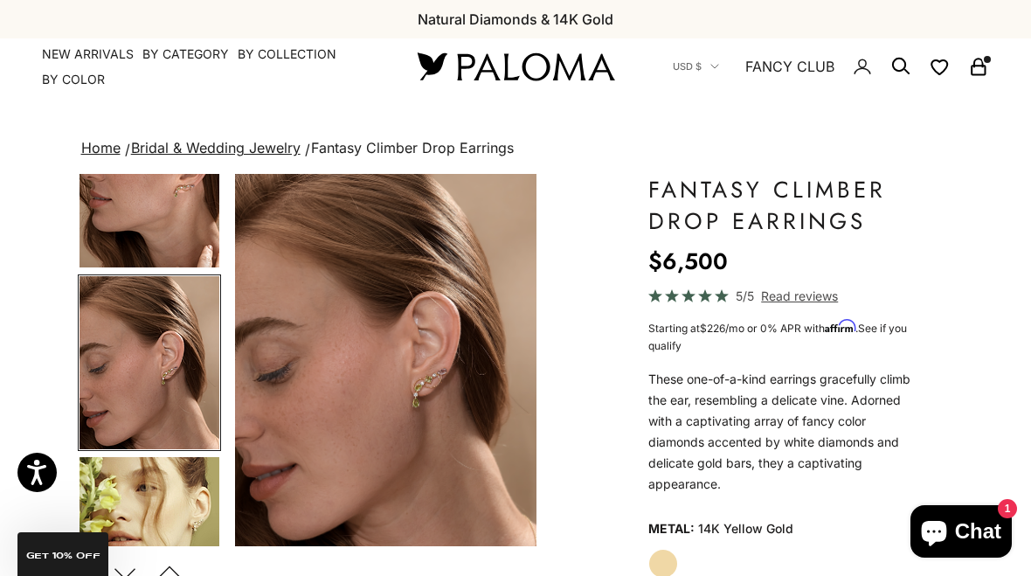
scroll to position [624, 0]
click at [135, 510] on img "Go to item 6" at bounding box center [150, 543] width 140 height 173
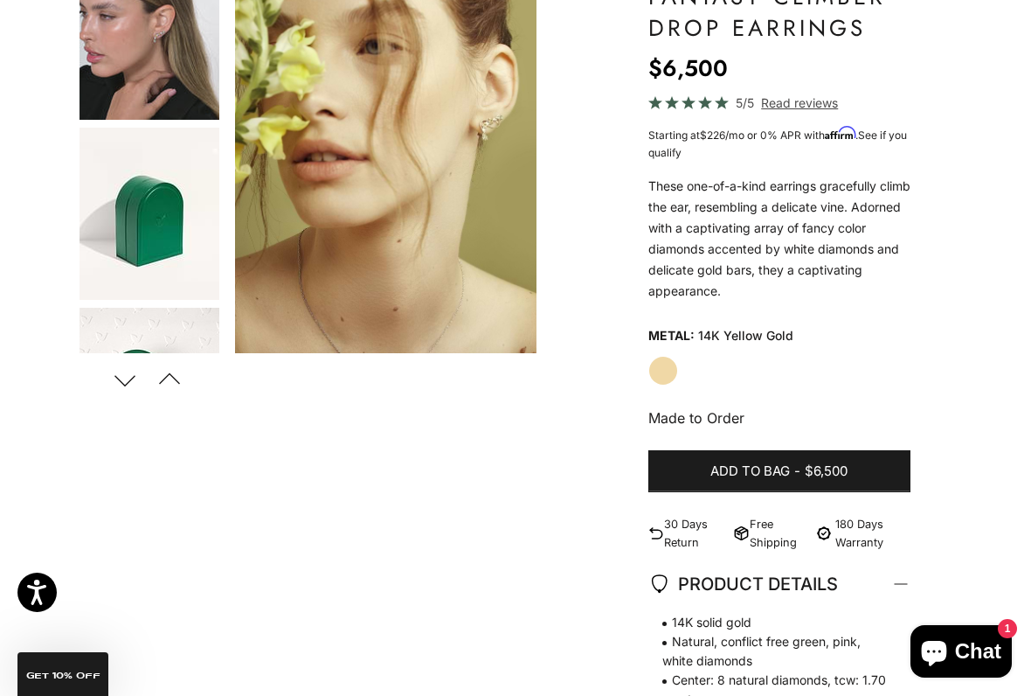
scroll to position [194, 0]
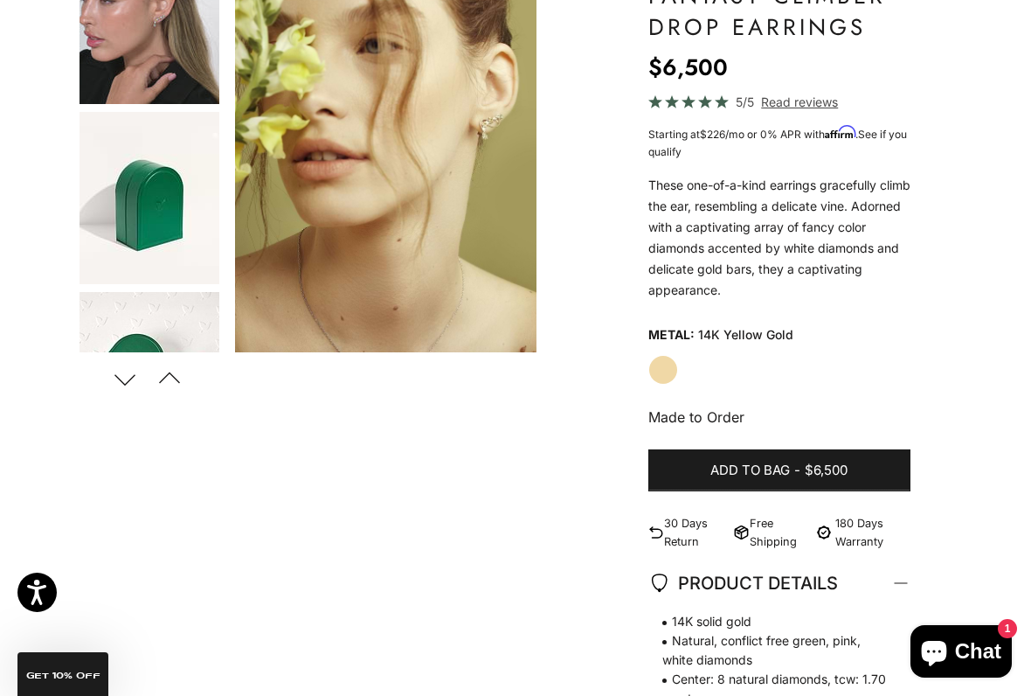
click at [878, 469] on button "Add to bag - $6,500" at bounding box center [780, 470] width 262 height 42
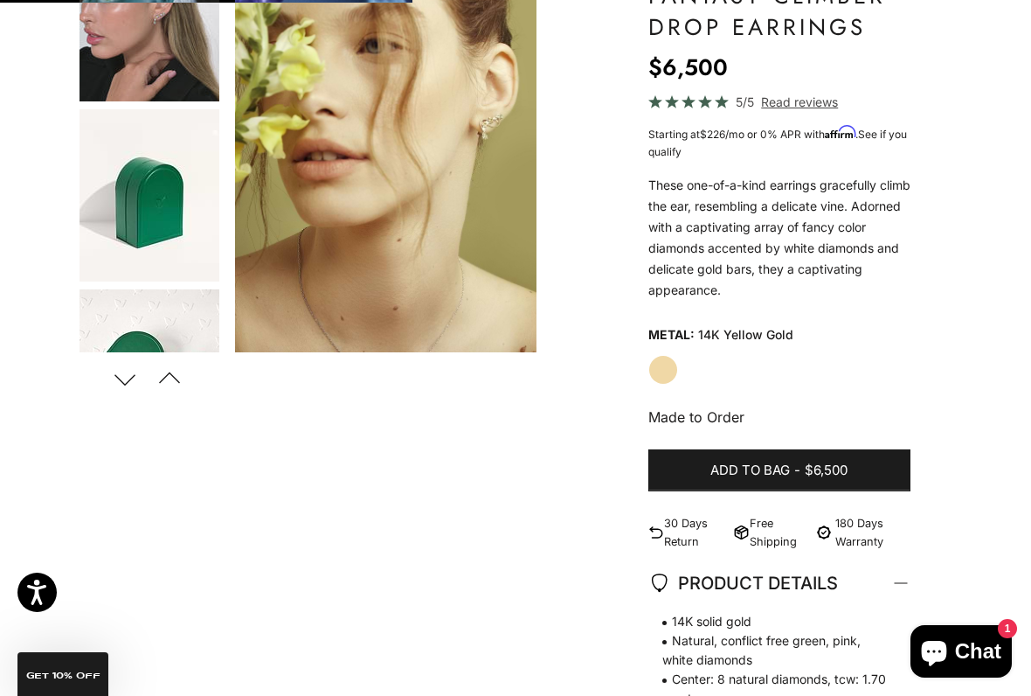
scroll to position [1141, 0]
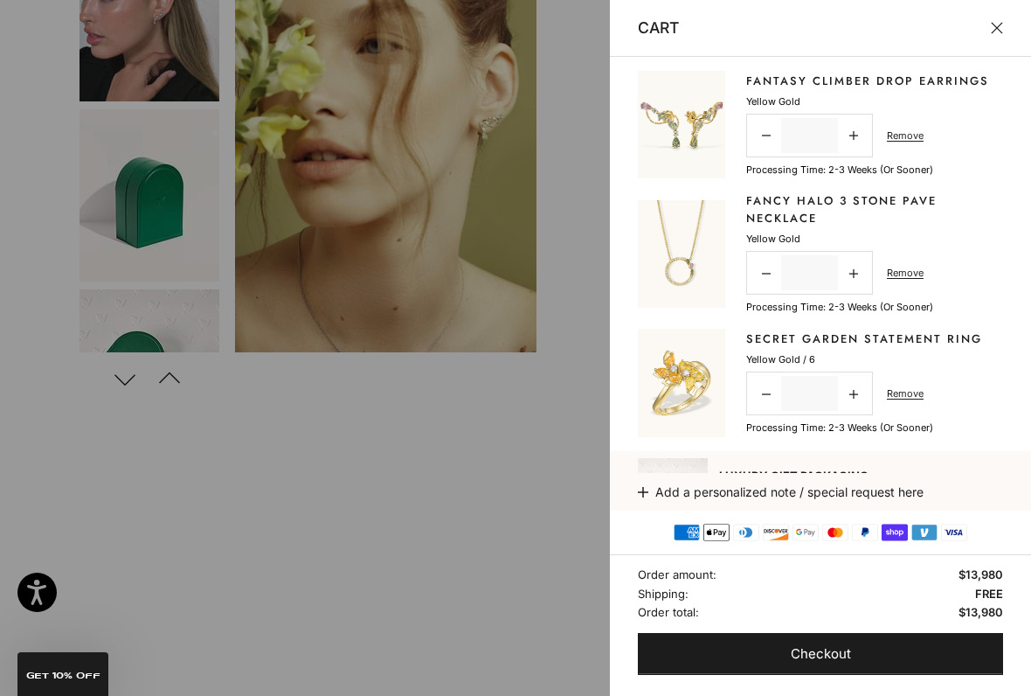
click at [178, 517] on div at bounding box center [515, 348] width 1031 height 696
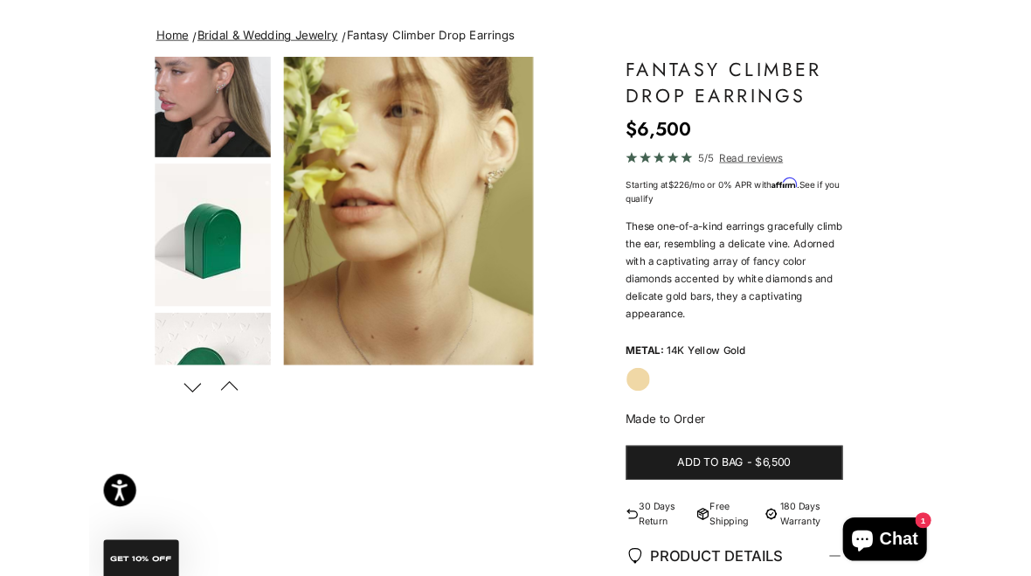
scroll to position [0, 0]
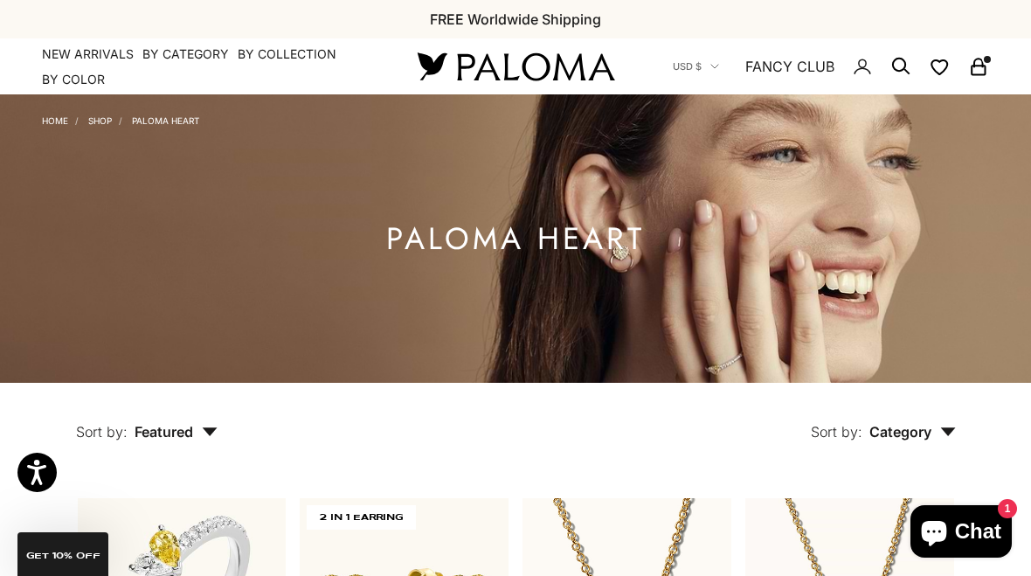
click at [289, 54] on summary "By Collection" at bounding box center [287, 53] width 99 height 17
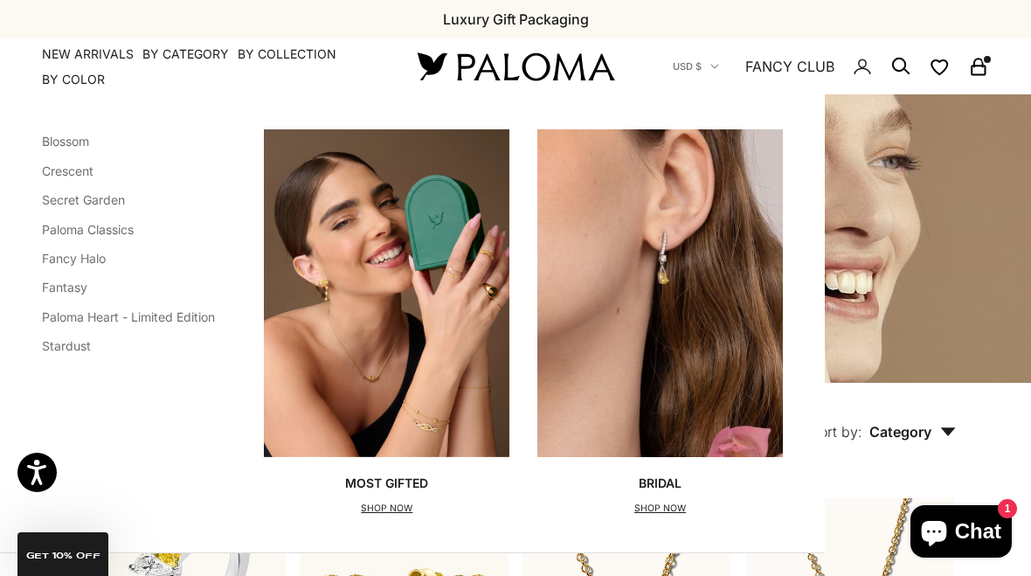
click at [68, 344] on link "Stardust" at bounding box center [66, 345] width 49 height 15
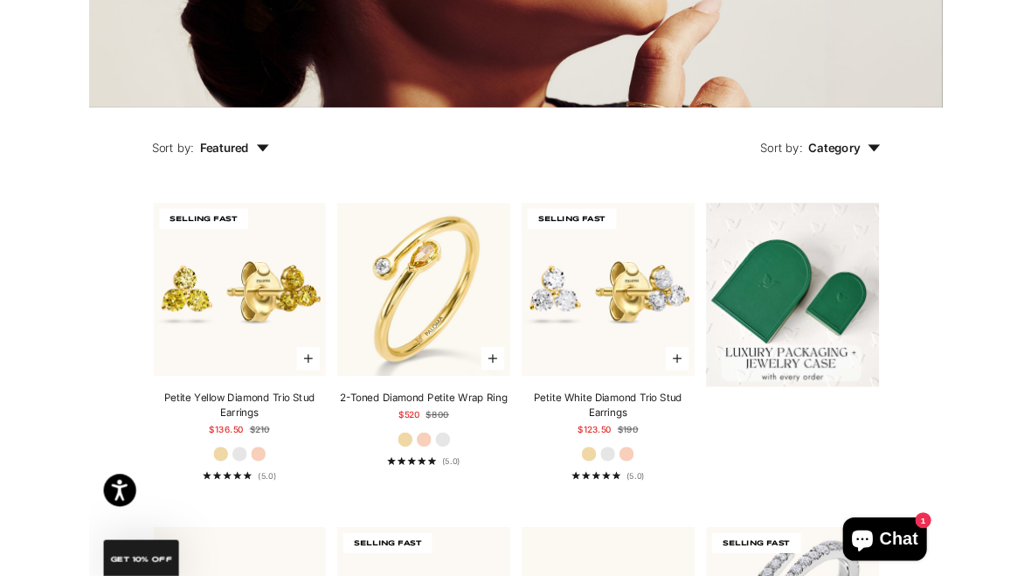
scroll to position [311, 0]
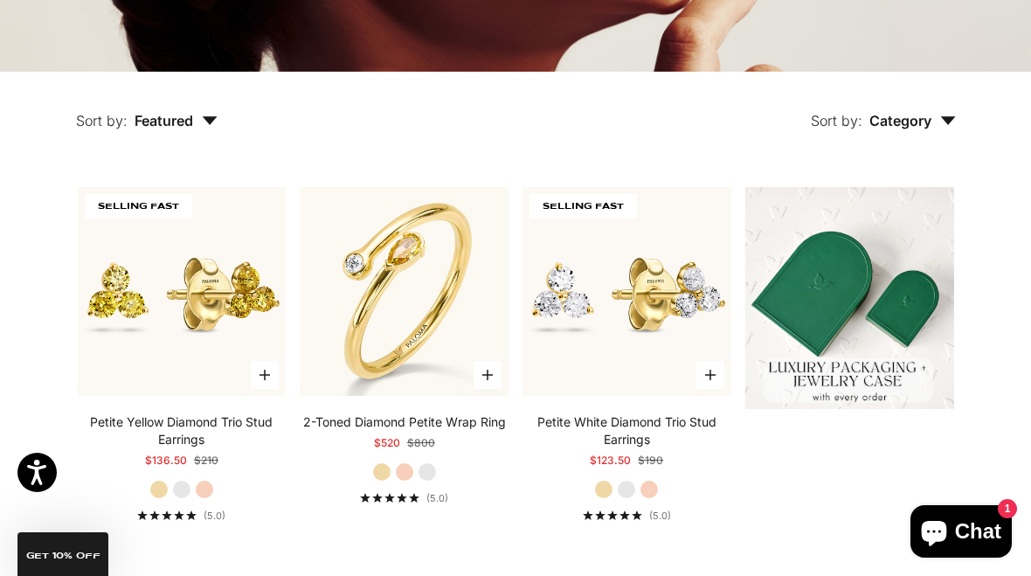
click at [379, 349] on img at bounding box center [404, 292] width 230 height 230
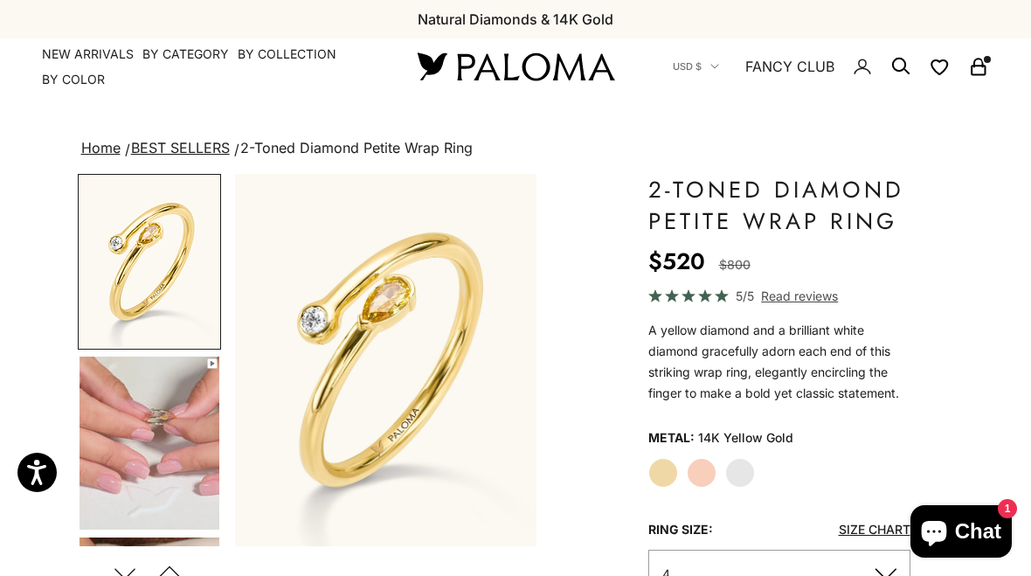
click at [122, 434] on img "Go to item 4" at bounding box center [150, 443] width 140 height 173
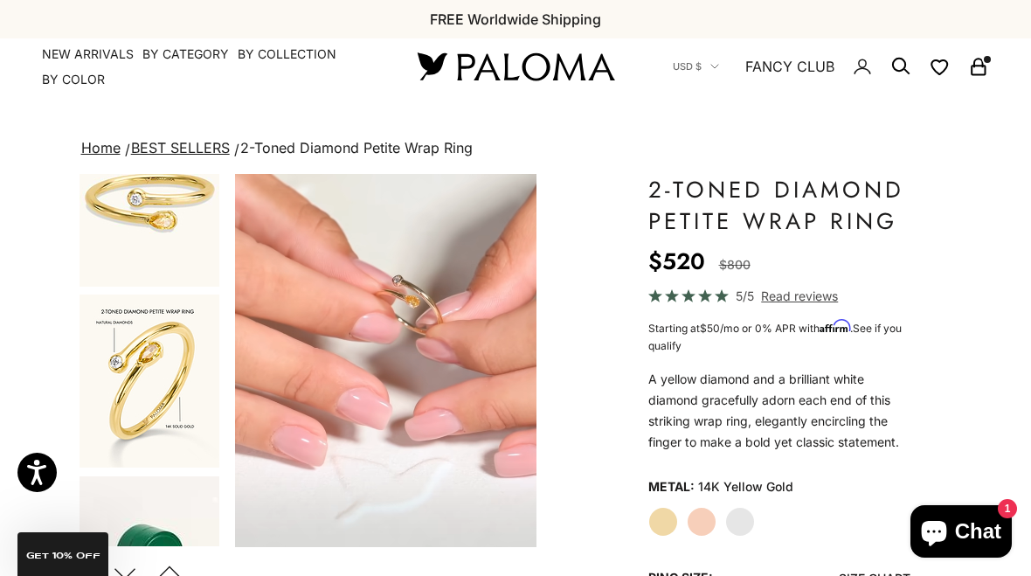
scroll to position [786, 0]
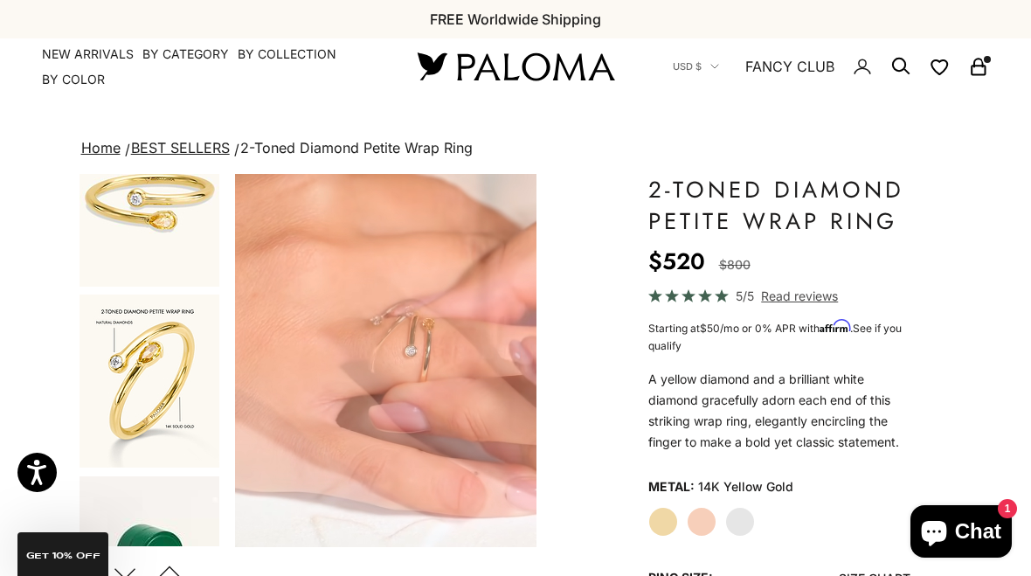
click at [122, 380] on img "Go to item 8" at bounding box center [150, 381] width 140 height 173
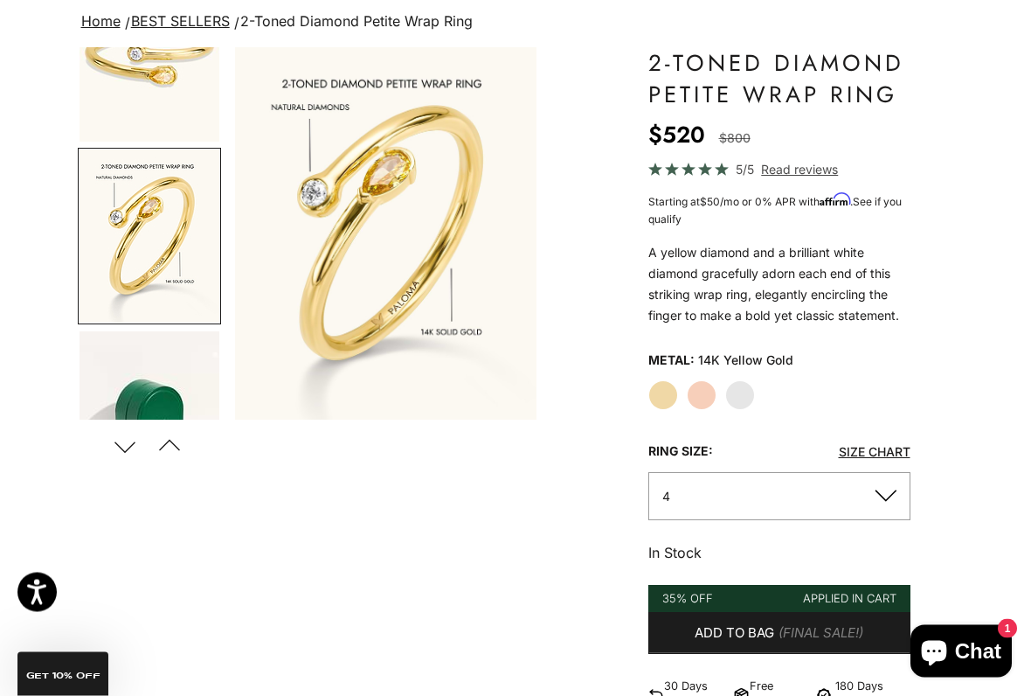
scroll to position [127, 0]
click at [736, 392] on label "White Gold" at bounding box center [741, 395] width 30 height 30
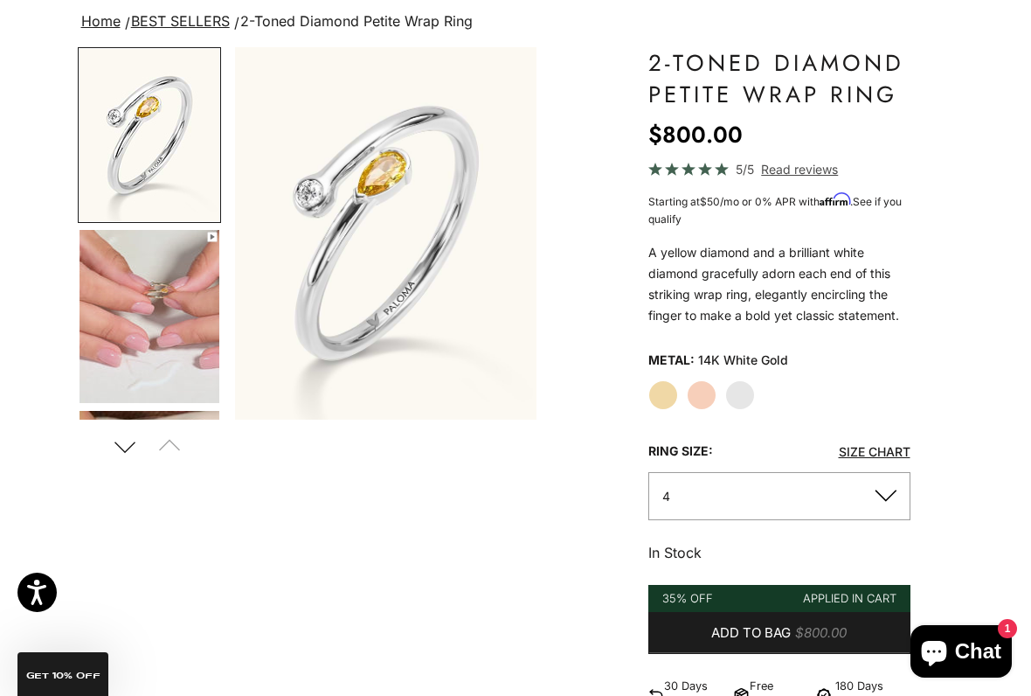
click at [652, 398] on label "Yellow Gold" at bounding box center [664, 395] width 30 height 30
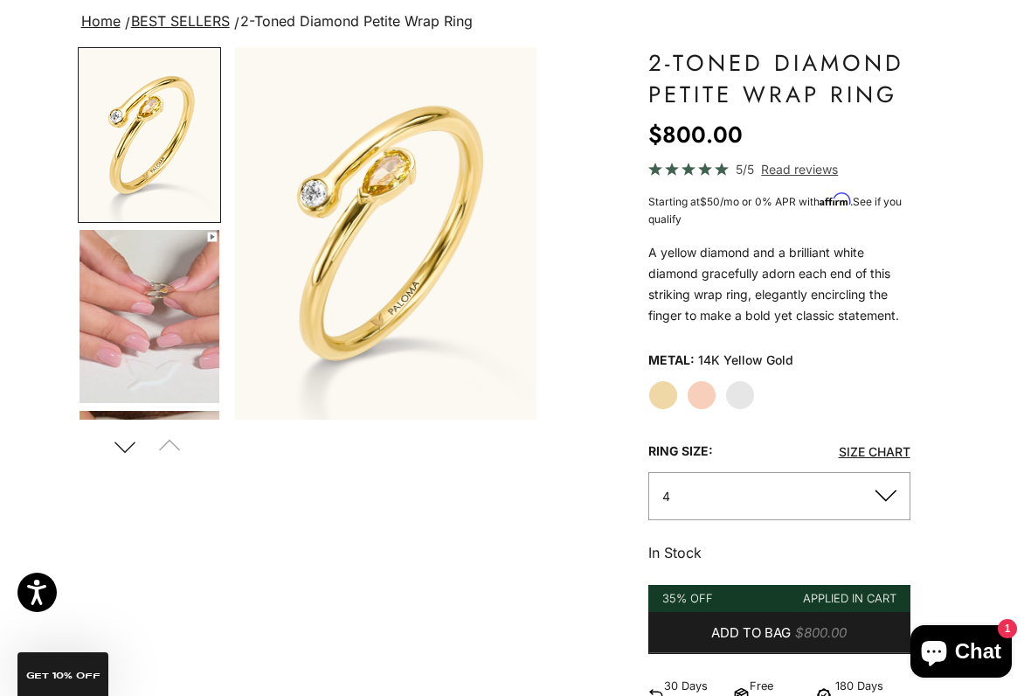
click at [712, 388] on label "Rose Gold" at bounding box center [702, 395] width 30 height 30
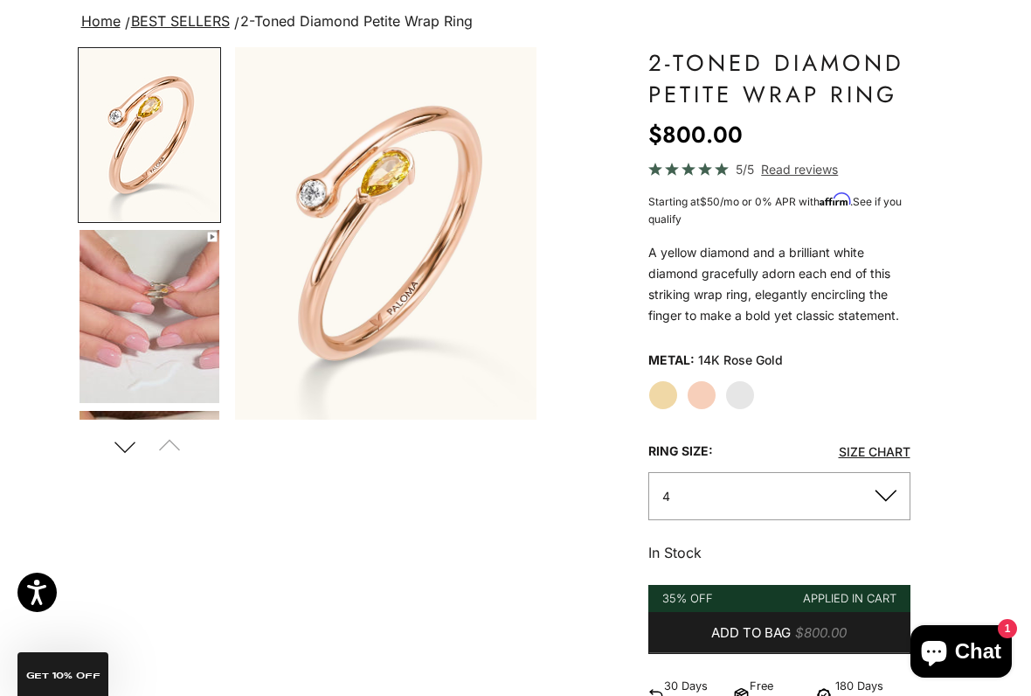
click at [649, 399] on label "Yellow Gold" at bounding box center [664, 395] width 30 height 30
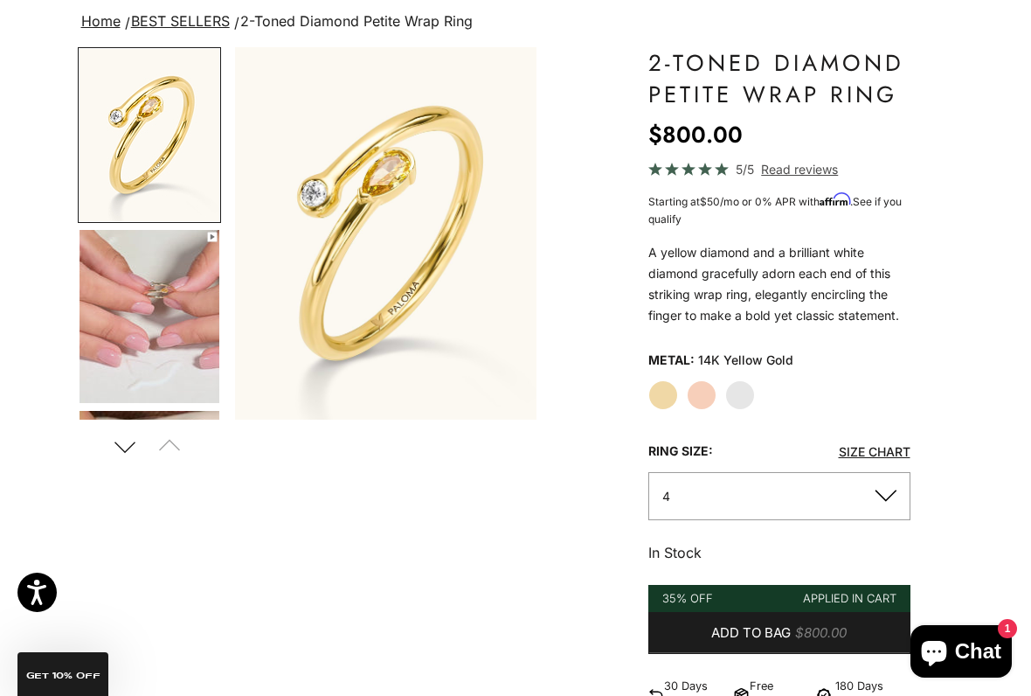
click at [839, 513] on button "4" at bounding box center [780, 496] width 262 height 48
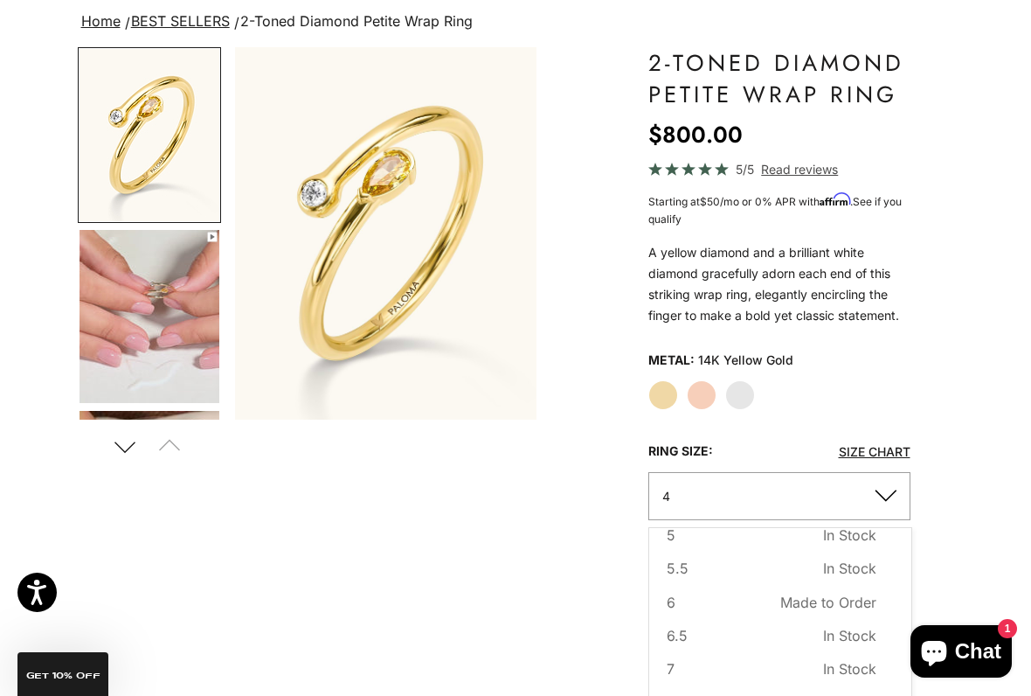
scroll to position [87, 0]
click at [868, 575] on span "In Stock" at bounding box center [849, 637] width 53 height 23
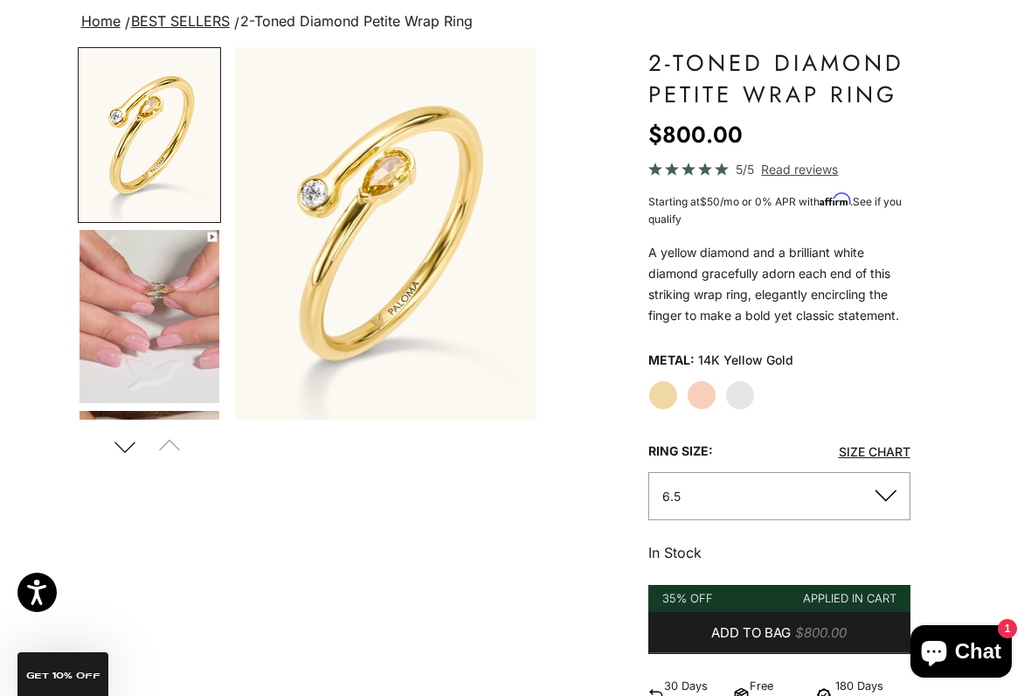
click at [874, 575] on button "Add to bag $800.00" at bounding box center [780, 633] width 262 height 42
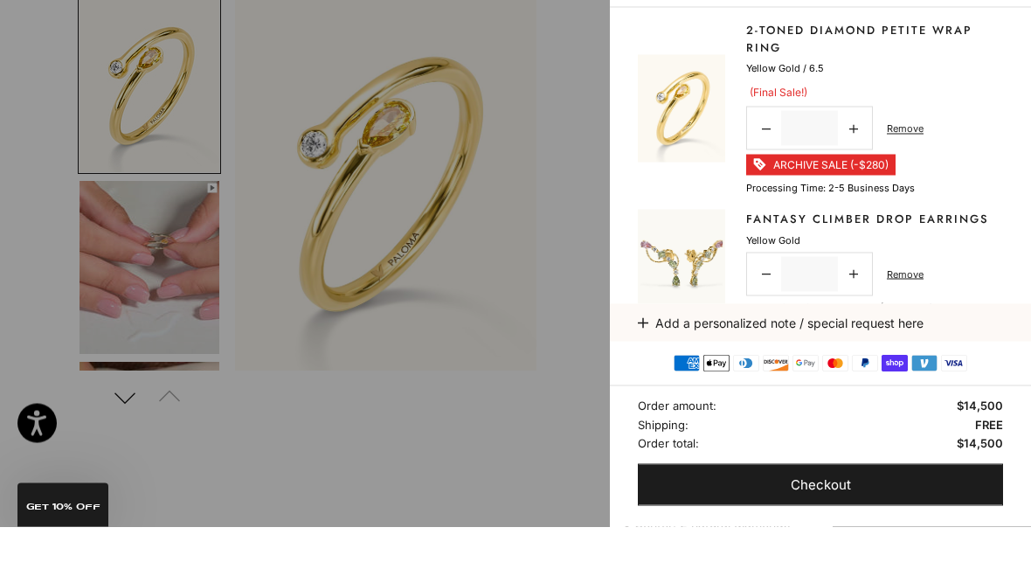
scroll to position [176, 0]
